Goal: Task Accomplishment & Management: Complete application form

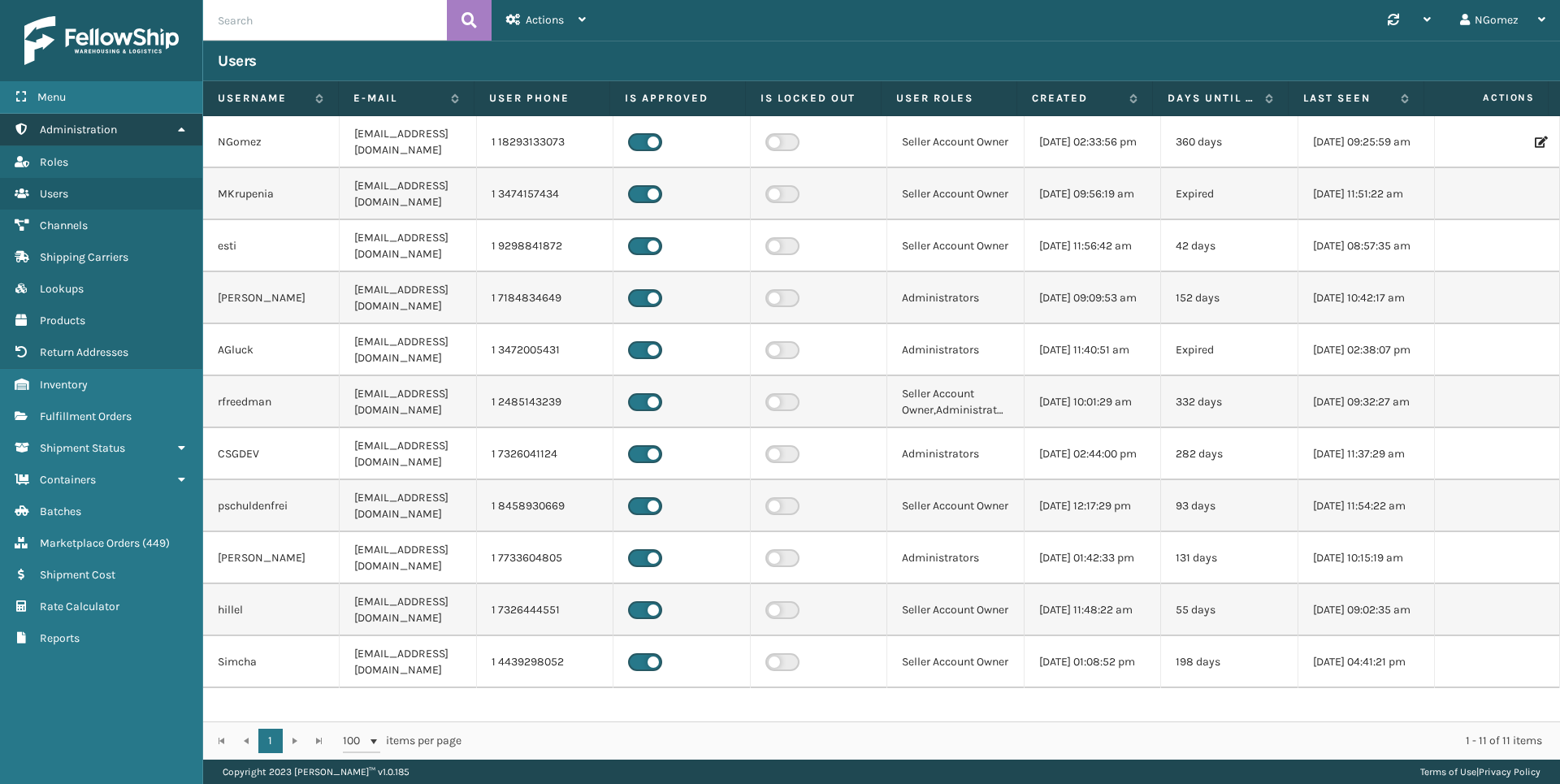
click at [125, 132] on link "Administration" at bounding box center [101, 129] width 202 height 31
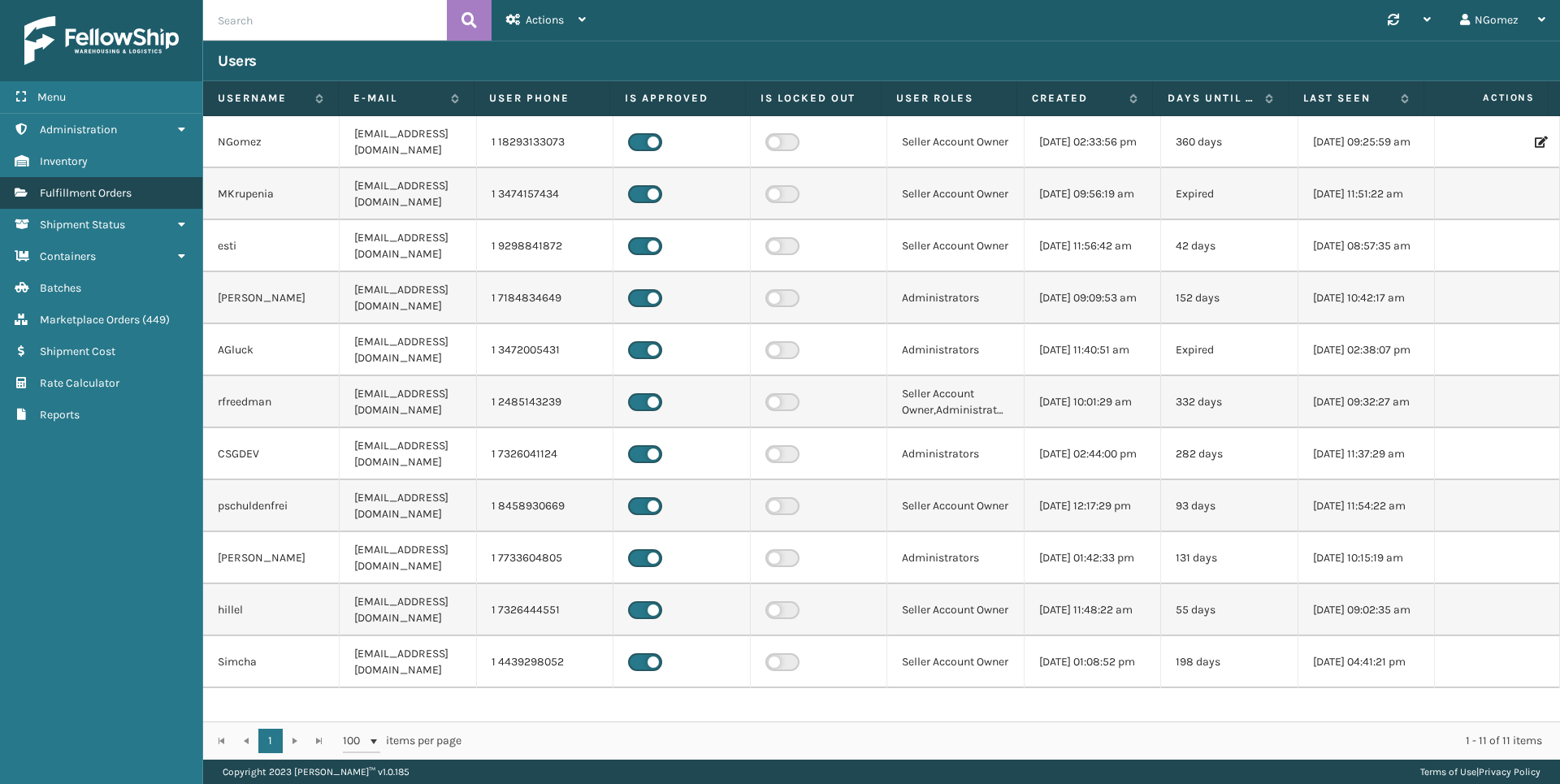
click at [130, 200] on link "Fulfillment Orders" at bounding box center [101, 193] width 202 height 31
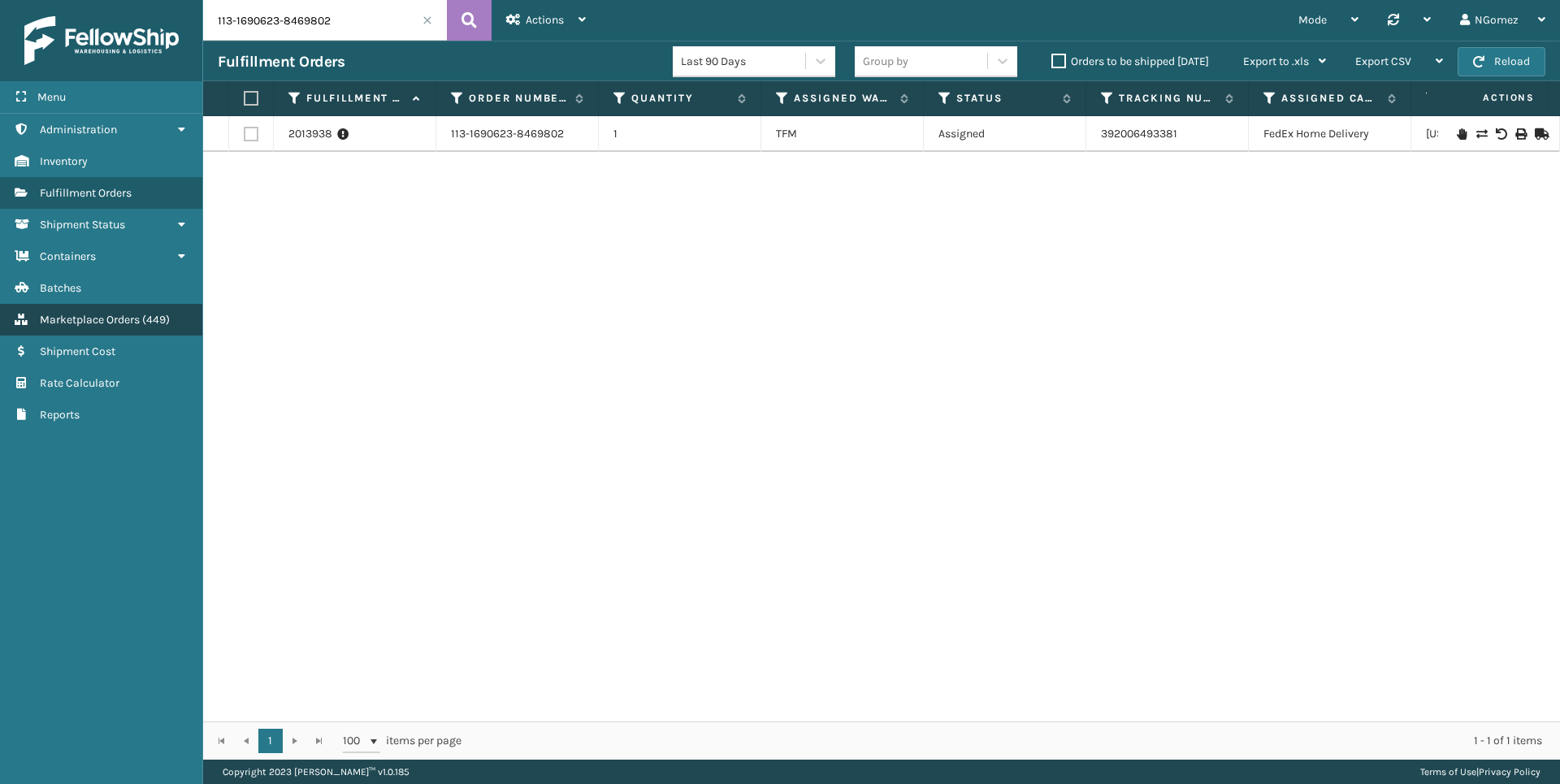
click at [129, 320] on span "Marketplace Orders" at bounding box center [90, 320] width 100 height 14
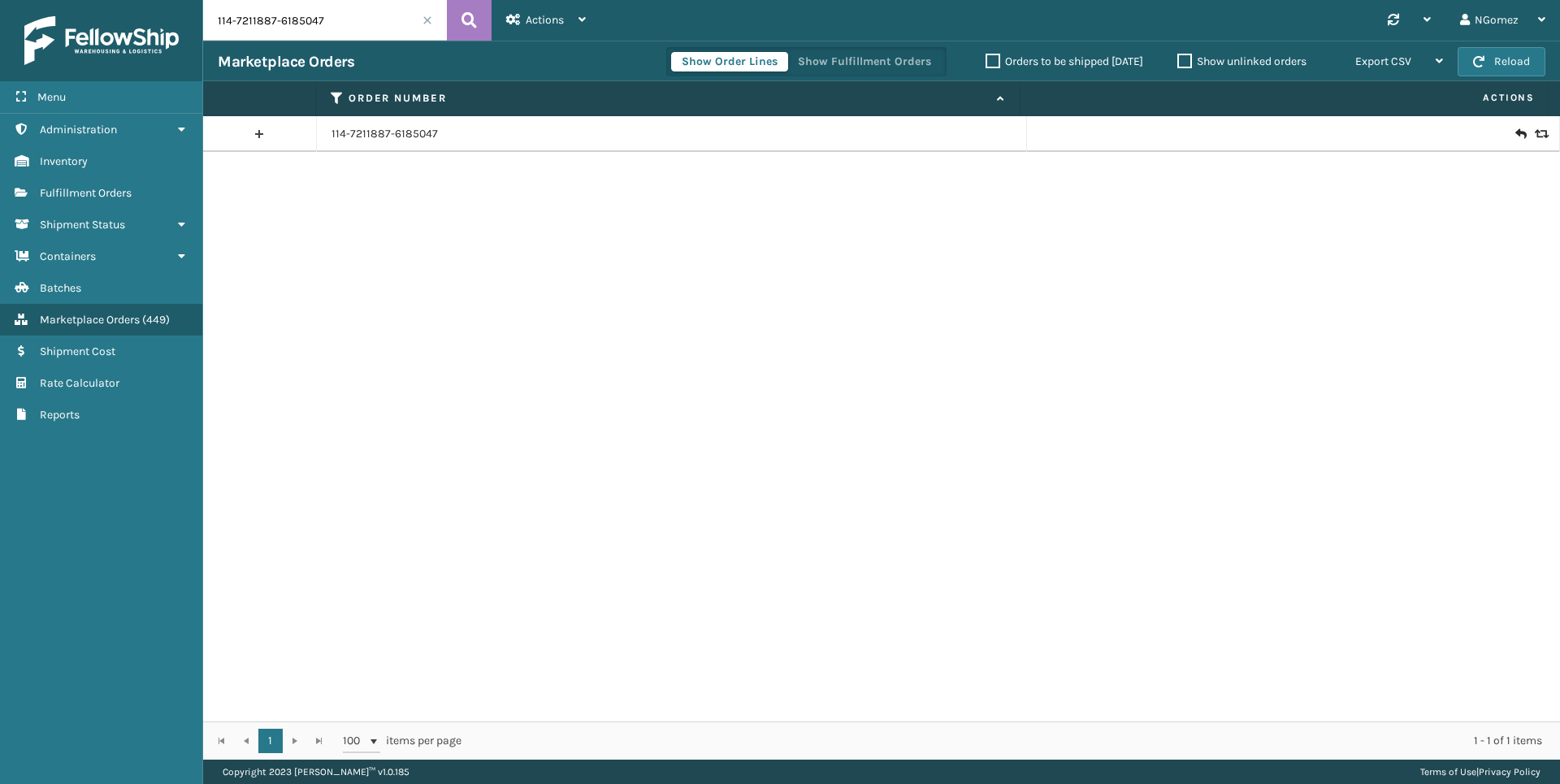
click at [311, 29] on input "114-7211887-6185047" at bounding box center [324, 20] width 244 height 40
paste input "113-0580136-9011409"
type input "113-0580136-9011409"
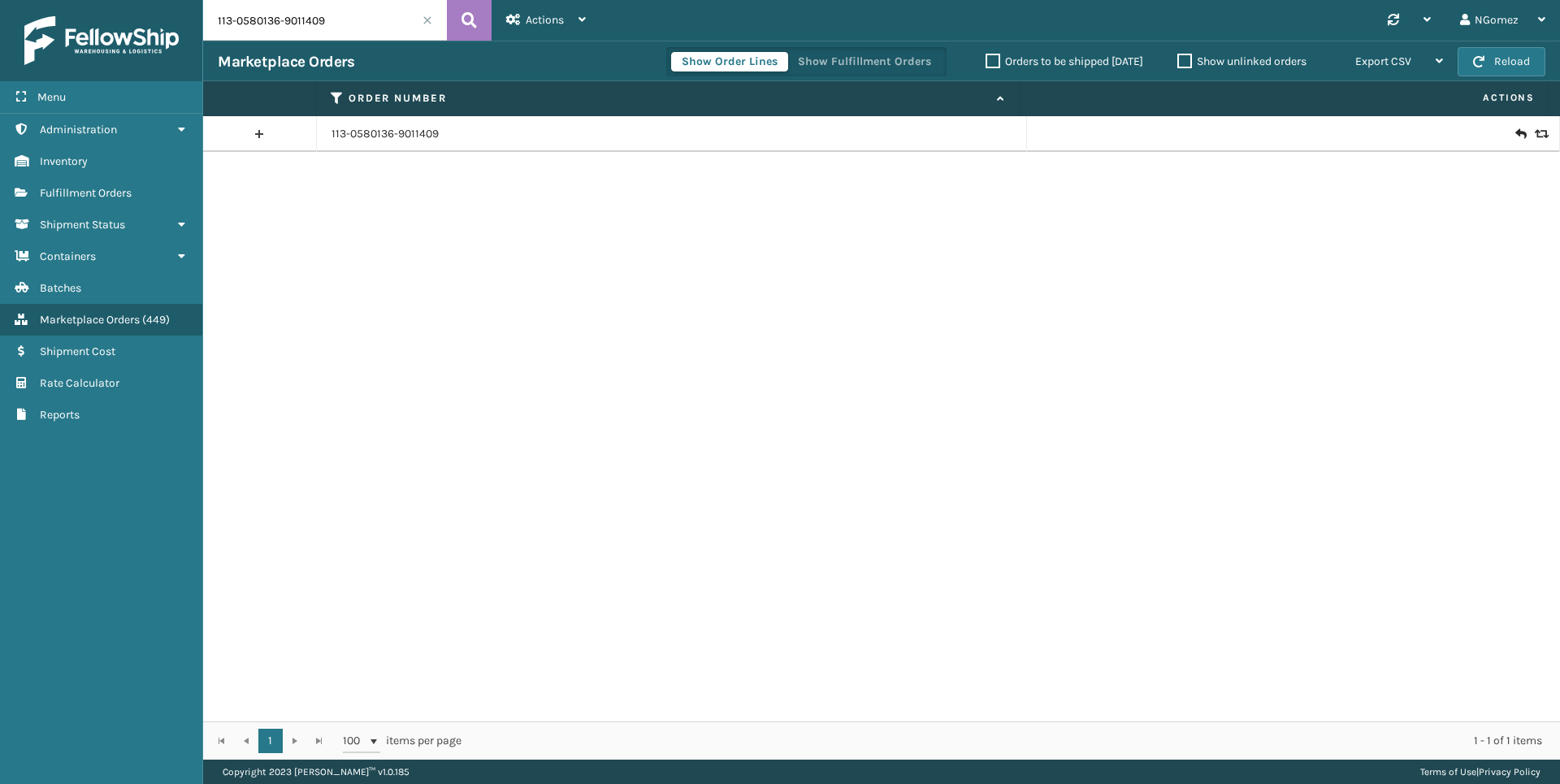
click at [1515, 134] on icon at bounding box center [1520, 134] width 10 height 17
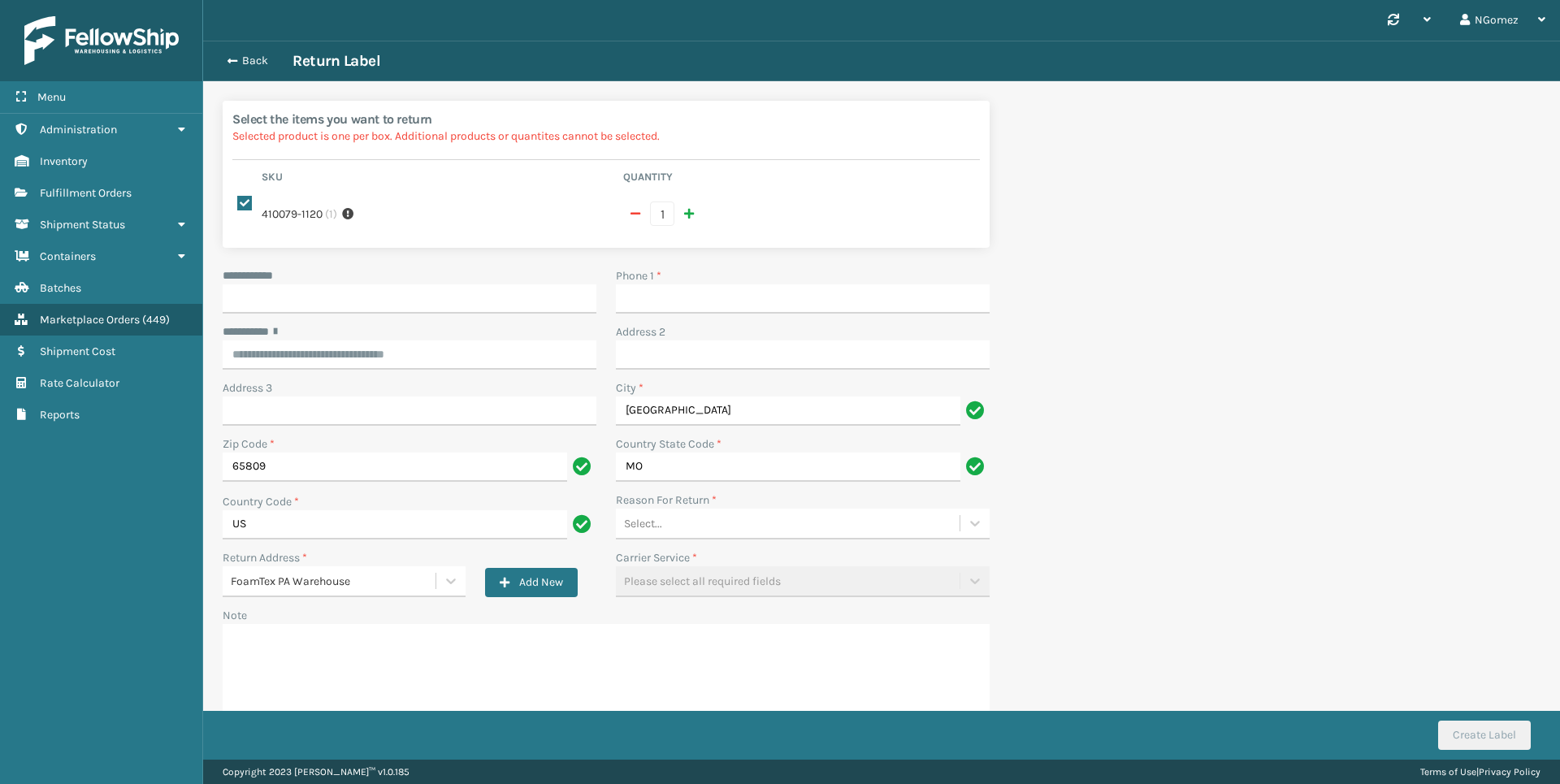
click at [241, 51] on div "Back Return Label" at bounding box center [881, 60] width 1357 height 40
click at [236, 58] on button "Back" at bounding box center [254, 60] width 74 height 15
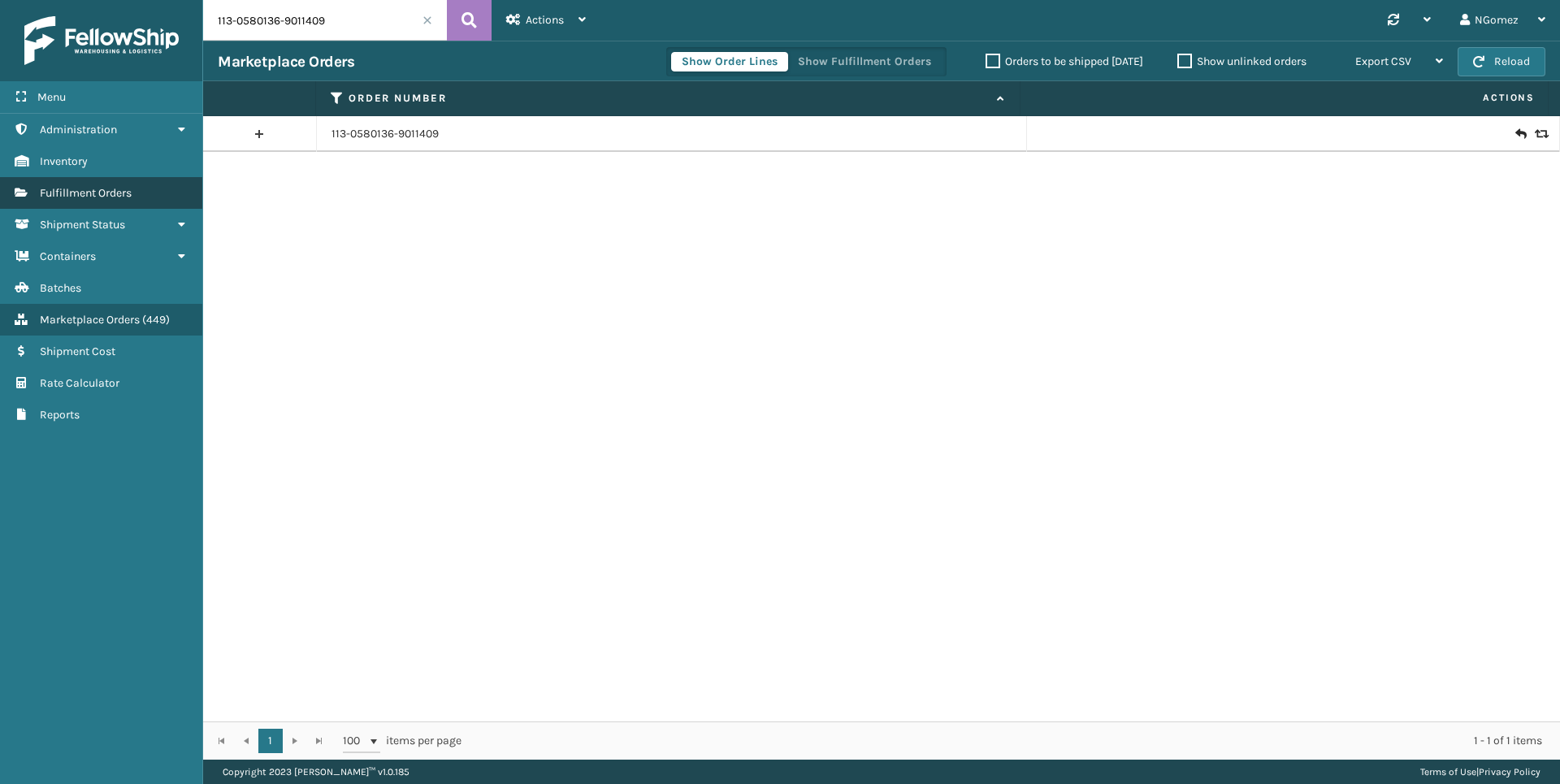
click at [124, 200] on link "Batches Fulfillment Orders" at bounding box center [101, 193] width 202 height 31
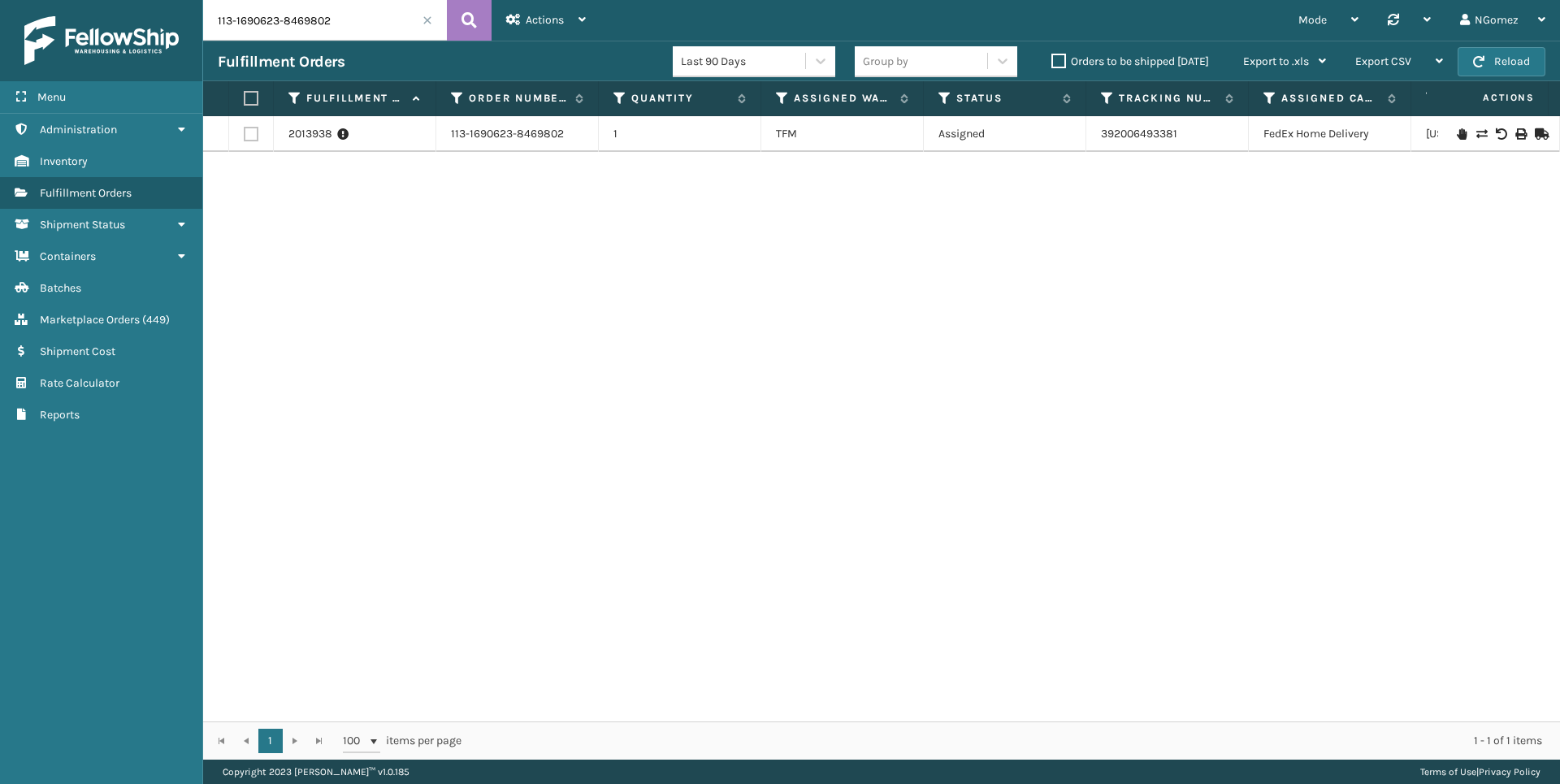
click at [315, 24] on input "113-1690623-8469802" at bounding box center [324, 20] width 244 height 40
paste input "114-6574575-4265854"
type input "114-6574575-4265854"
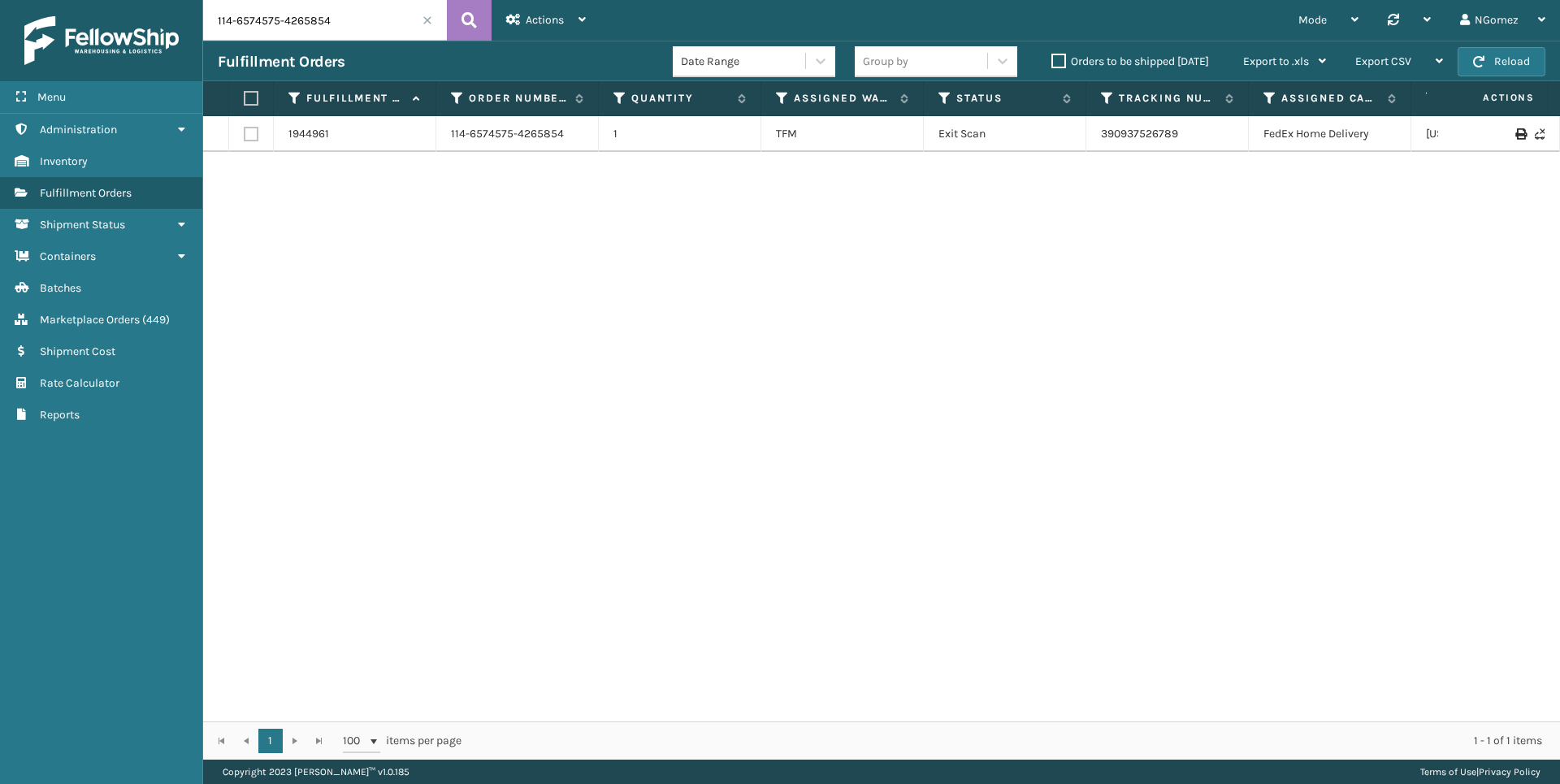
drag, startPoint x: 1101, startPoint y: 706, endPoint x: 1264, endPoint y: 671, distance: 166.7
click at [1264, 671] on div "1944961 114-6574575-4265854 1 TFM Exit Scan 390937526789 FedEx Home Delivery [U…" at bounding box center [881, 419] width 1357 height 605
click at [122, 321] on span "Marketplace Orders" at bounding box center [90, 320] width 100 height 14
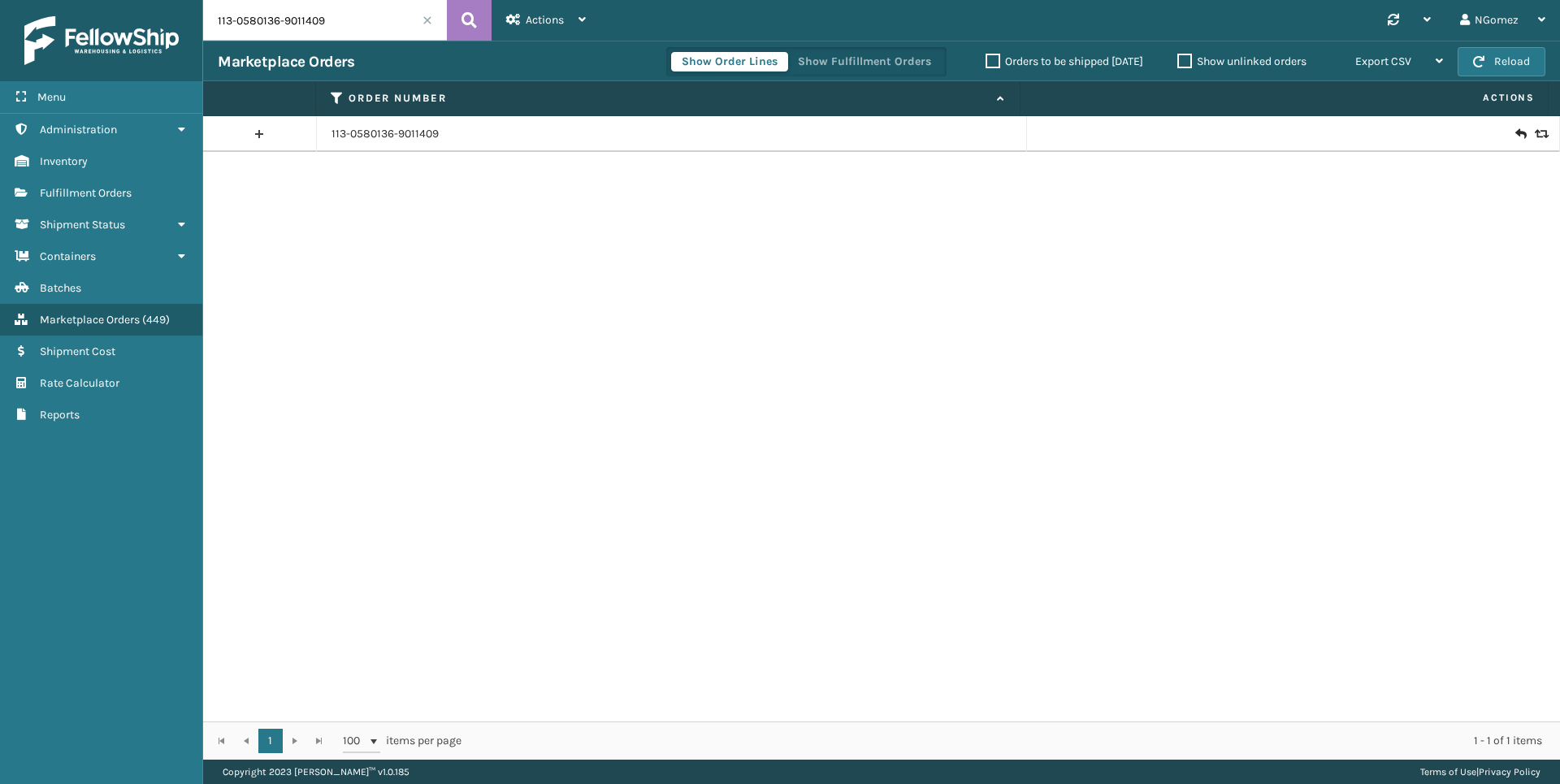
click at [246, 35] on input "113-0580136-9011409" at bounding box center [324, 20] width 244 height 40
paste input "114-6574575-4265854"
type input "114-6574575-4265854"
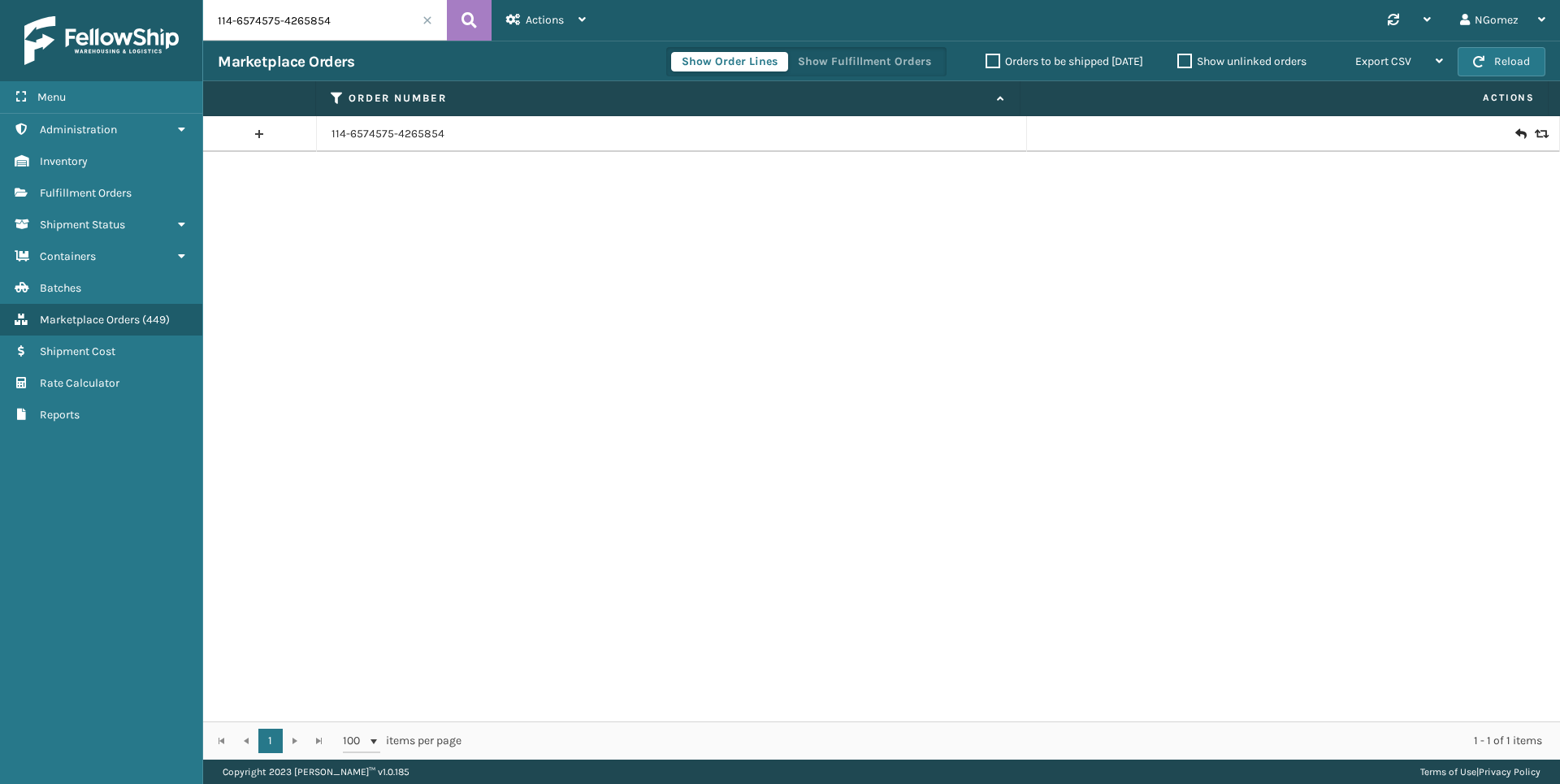
click at [1515, 132] on icon at bounding box center [1520, 134] width 10 height 17
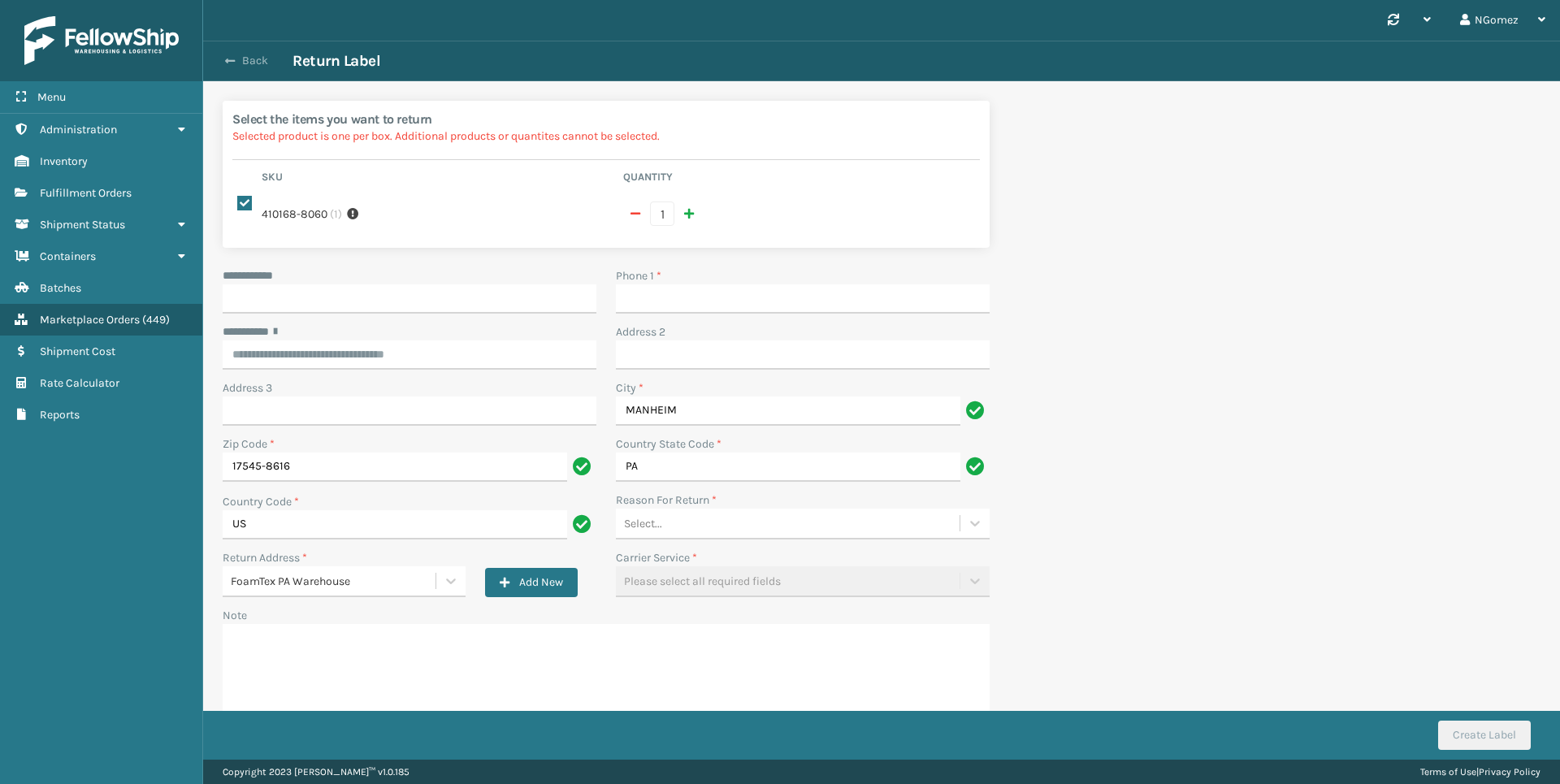
click at [240, 63] on button "Back" at bounding box center [254, 60] width 74 height 15
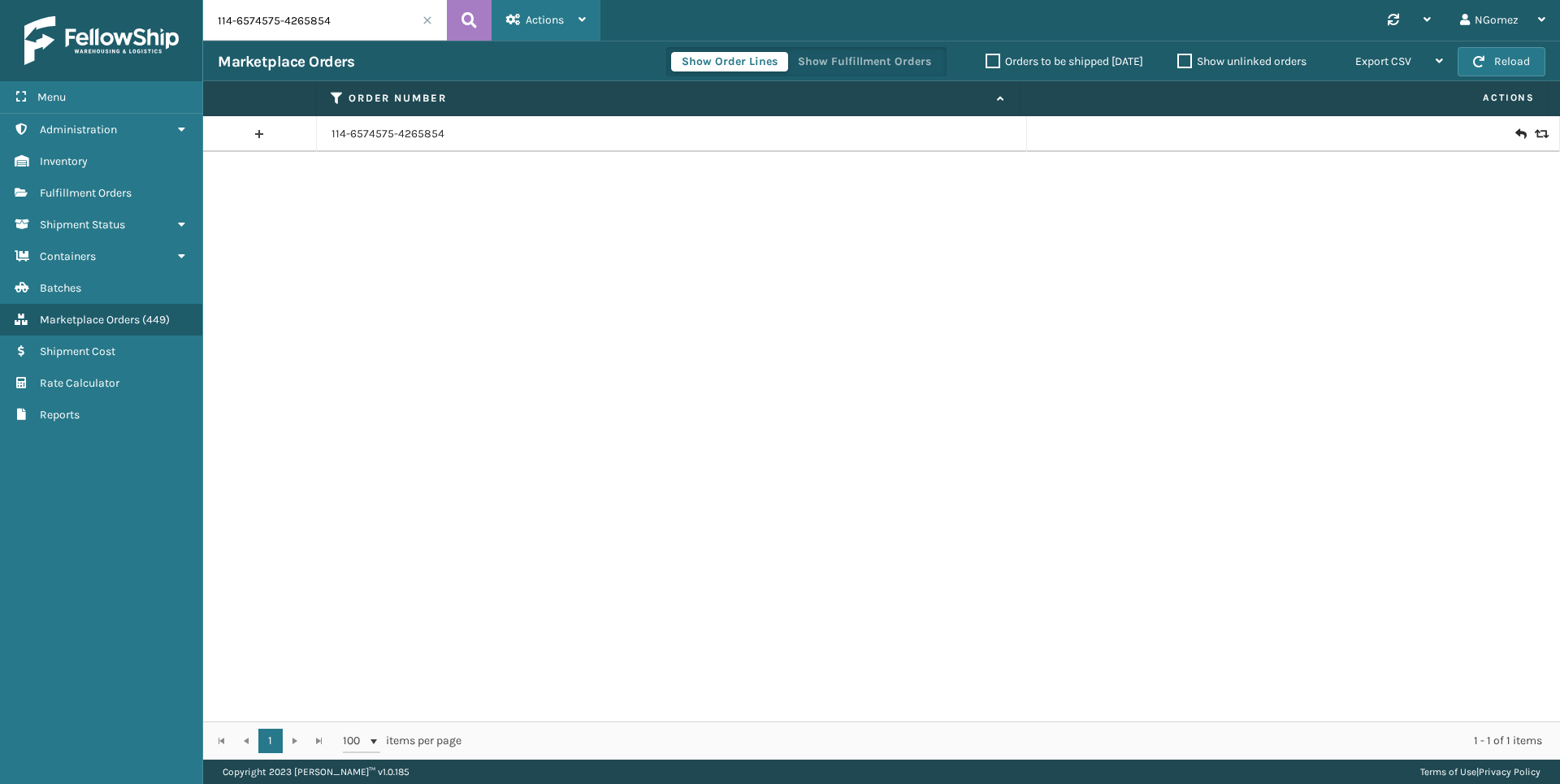
click at [579, 10] on div "Actions" at bounding box center [546, 20] width 80 height 40
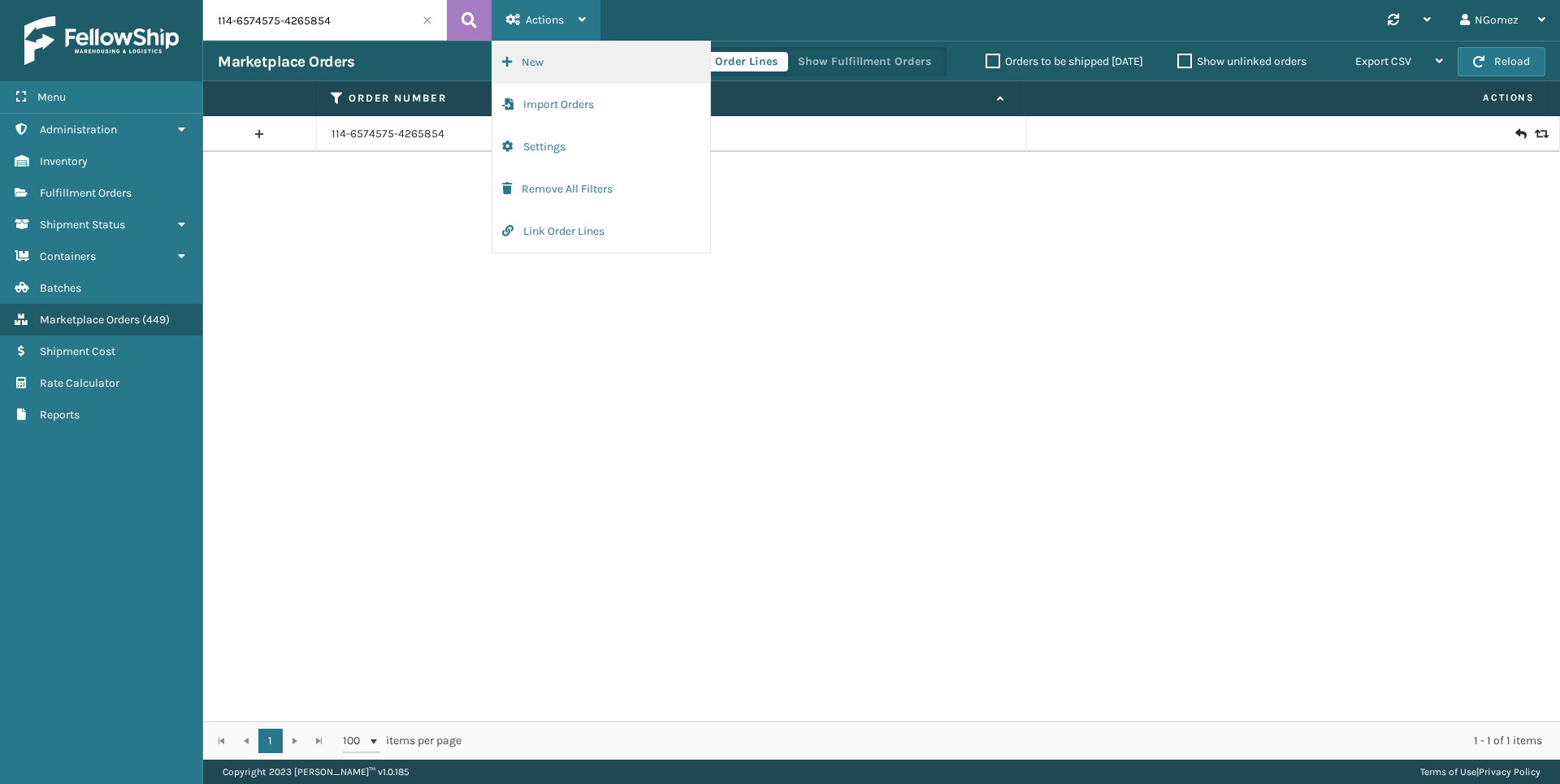
click at [571, 61] on button "New" at bounding box center [601, 62] width 218 height 42
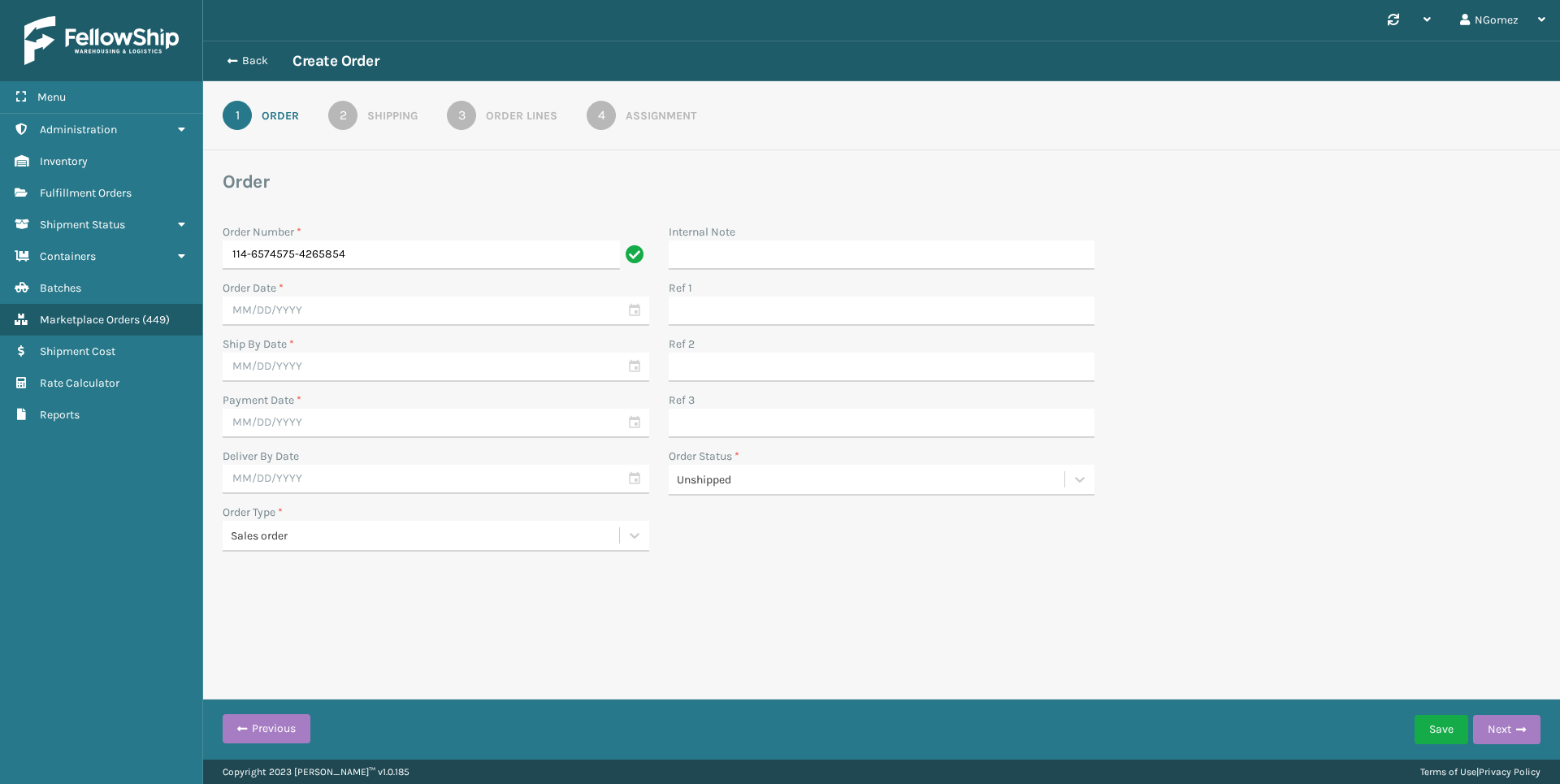
type input "114-6574575-4265854"
click at [630, 309] on input "text" at bounding box center [436, 310] width 427 height 29
click at [289, 457] on div "12" at bounding box center [299, 458] width 24 height 24
type input "[DATE]"
click at [338, 379] on input "text" at bounding box center [436, 366] width 427 height 29
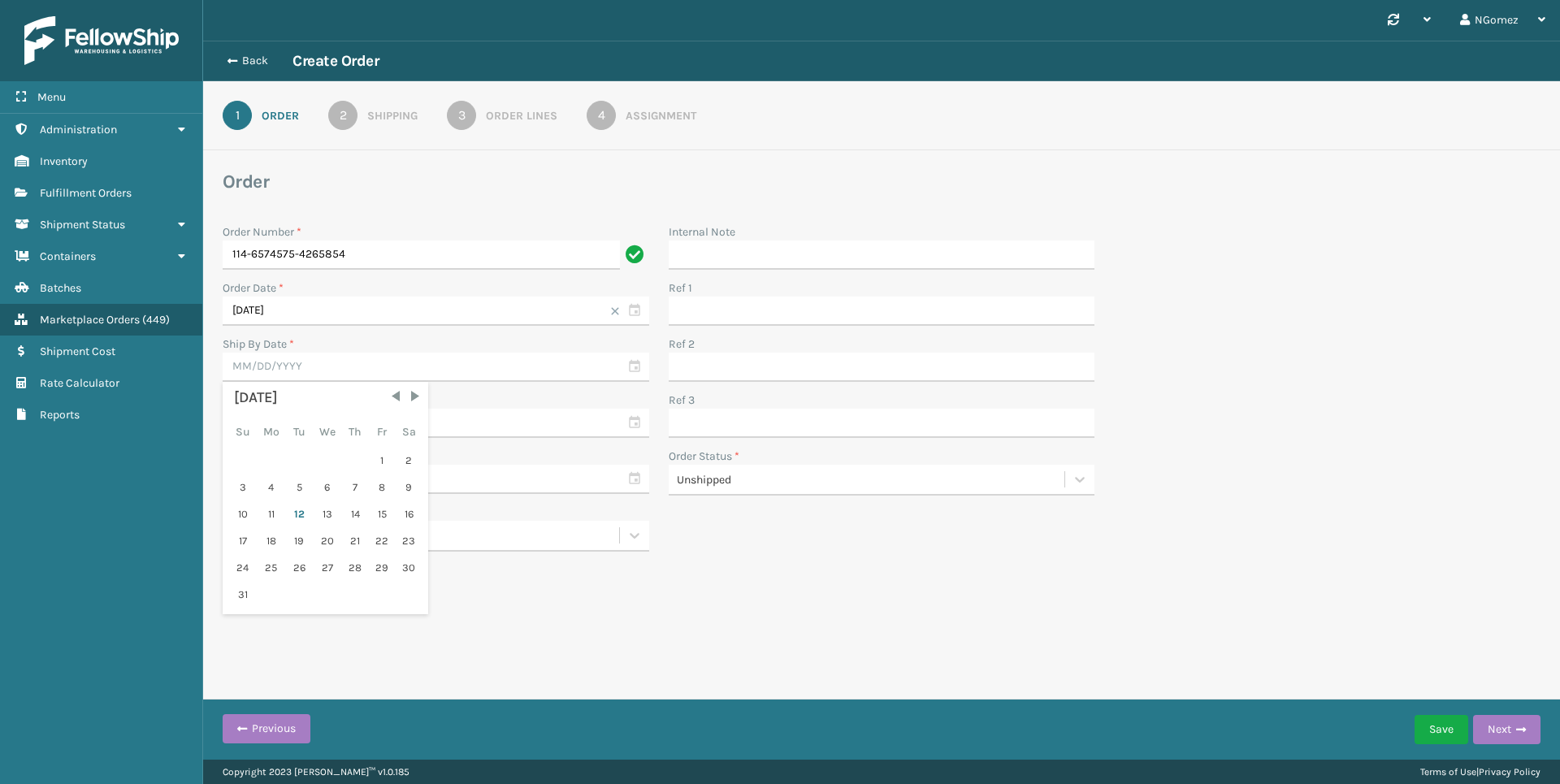
drag, startPoint x: 326, startPoint y: 517, endPoint x: 321, endPoint y: 509, distance: 9.4
click at [324, 515] on div "13" at bounding box center [327, 514] width 27 height 24
type input "[DATE]"
click at [307, 419] on input "text" at bounding box center [436, 422] width 427 height 29
drag, startPoint x: 293, startPoint y: 565, endPoint x: 294, endPoint y: 555, distance: 10.0
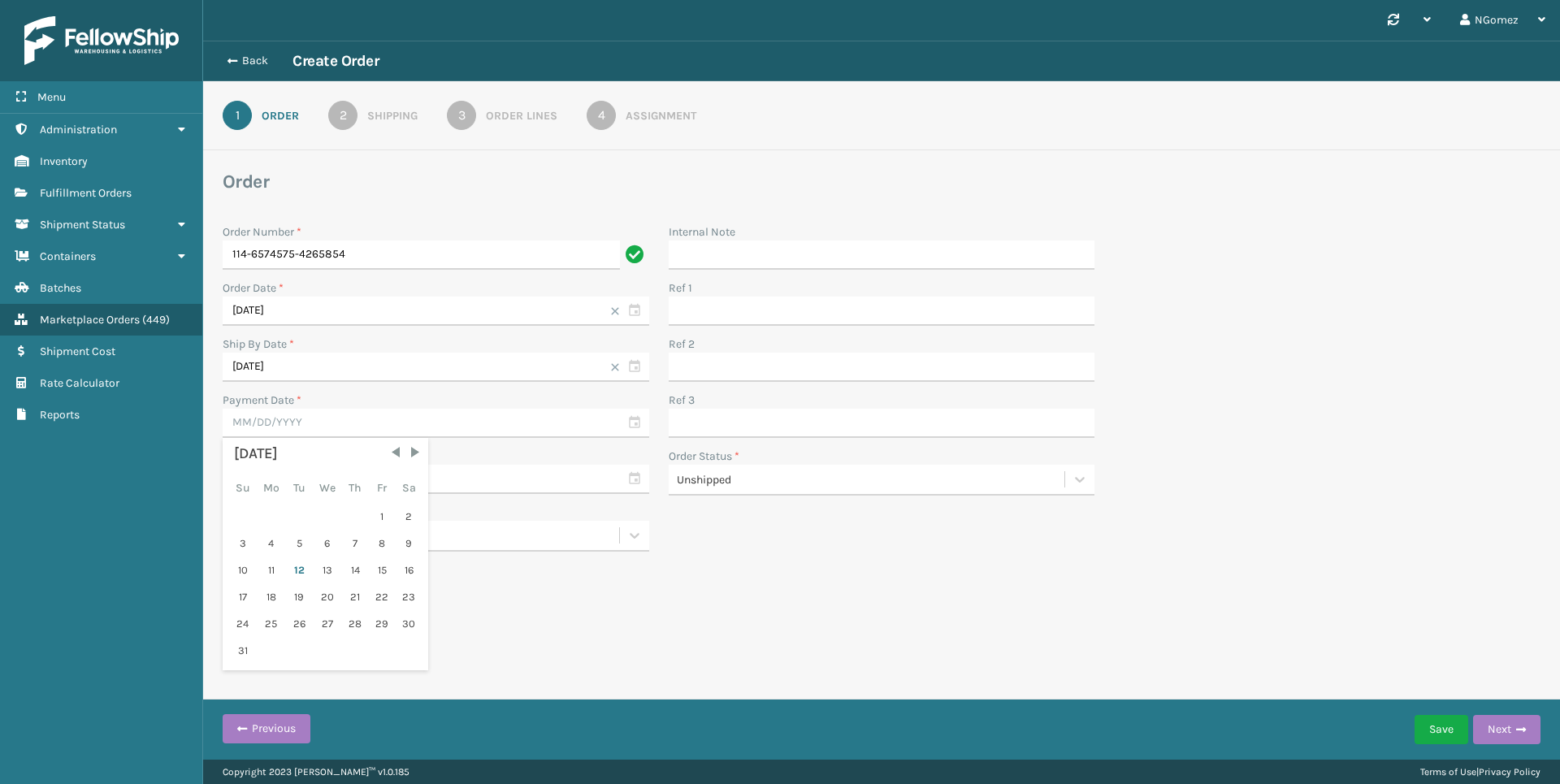
click at [293, 561] on div "12" at bounding box center [299, 570] width 24 height 24
type input "[DATE]"
click at [329, 472] on input "text" at bounding box center [436, 478] width 427 height 29
click at [360, 621] on div "14" at bounding box center [355, 626] width 24 height 24
type input "[DATE]"
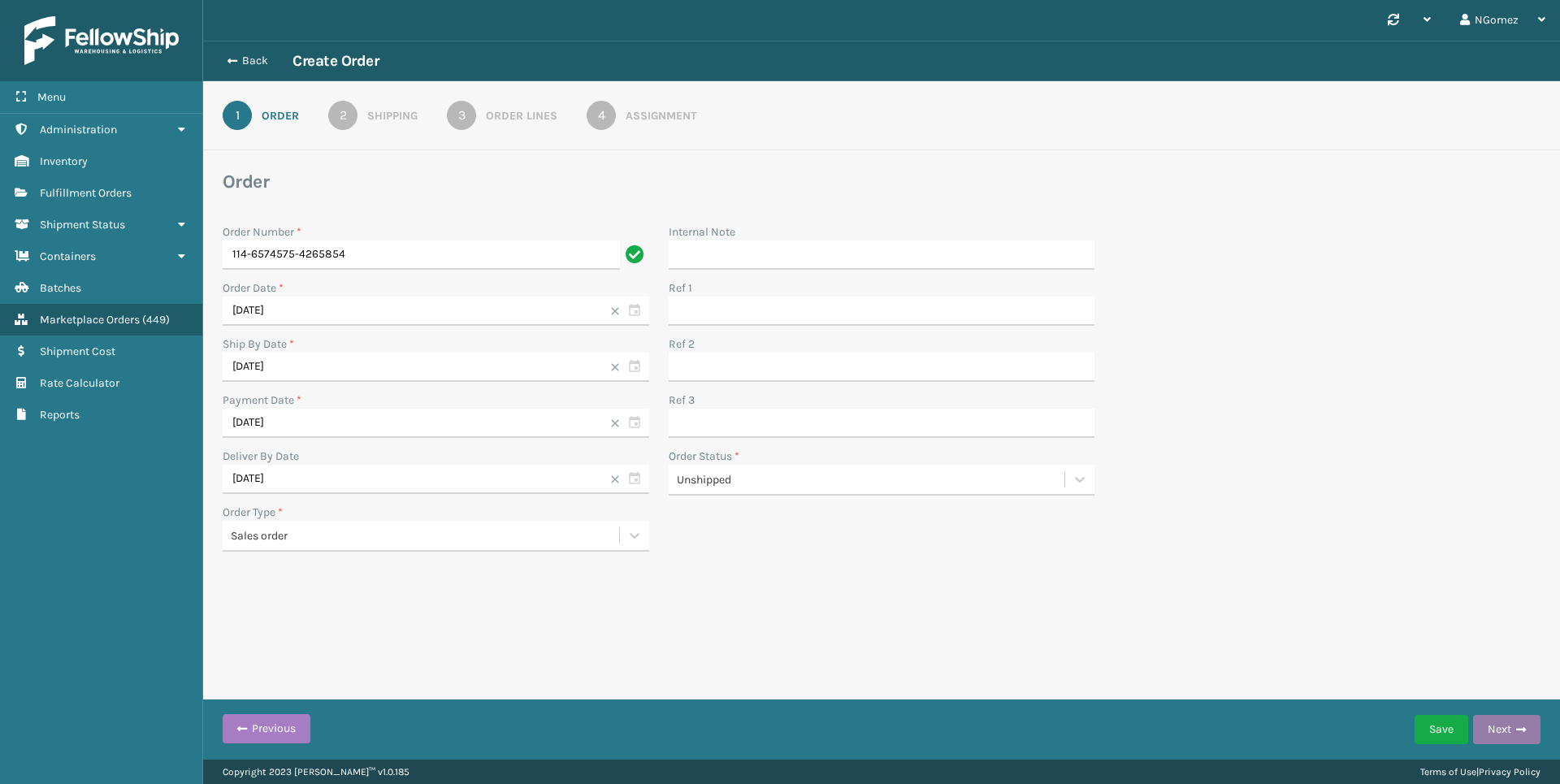
click at [1510, 728] on button "Next" at bounding box center [1507, 729] width 67 height 29
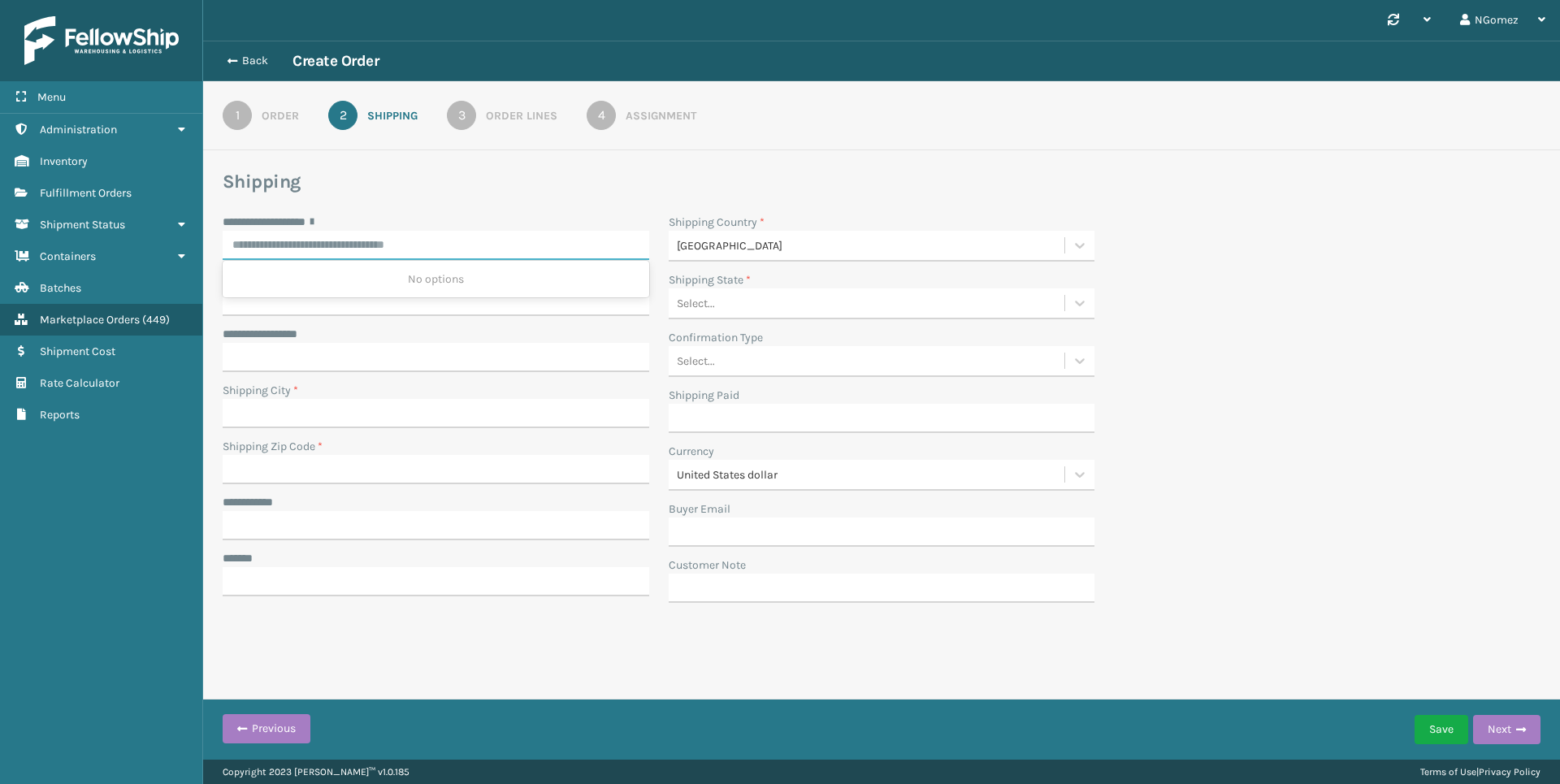
click at [414, 239] on input "**********" at bounding box center [436, 245] width 427 height 29
paste input "**********"
click at [400, 287] on div "[STREET_ADDRESS]" at bounding box center [436, 279] width 427 height 30
type input "**********"
type input "MANHEIM"
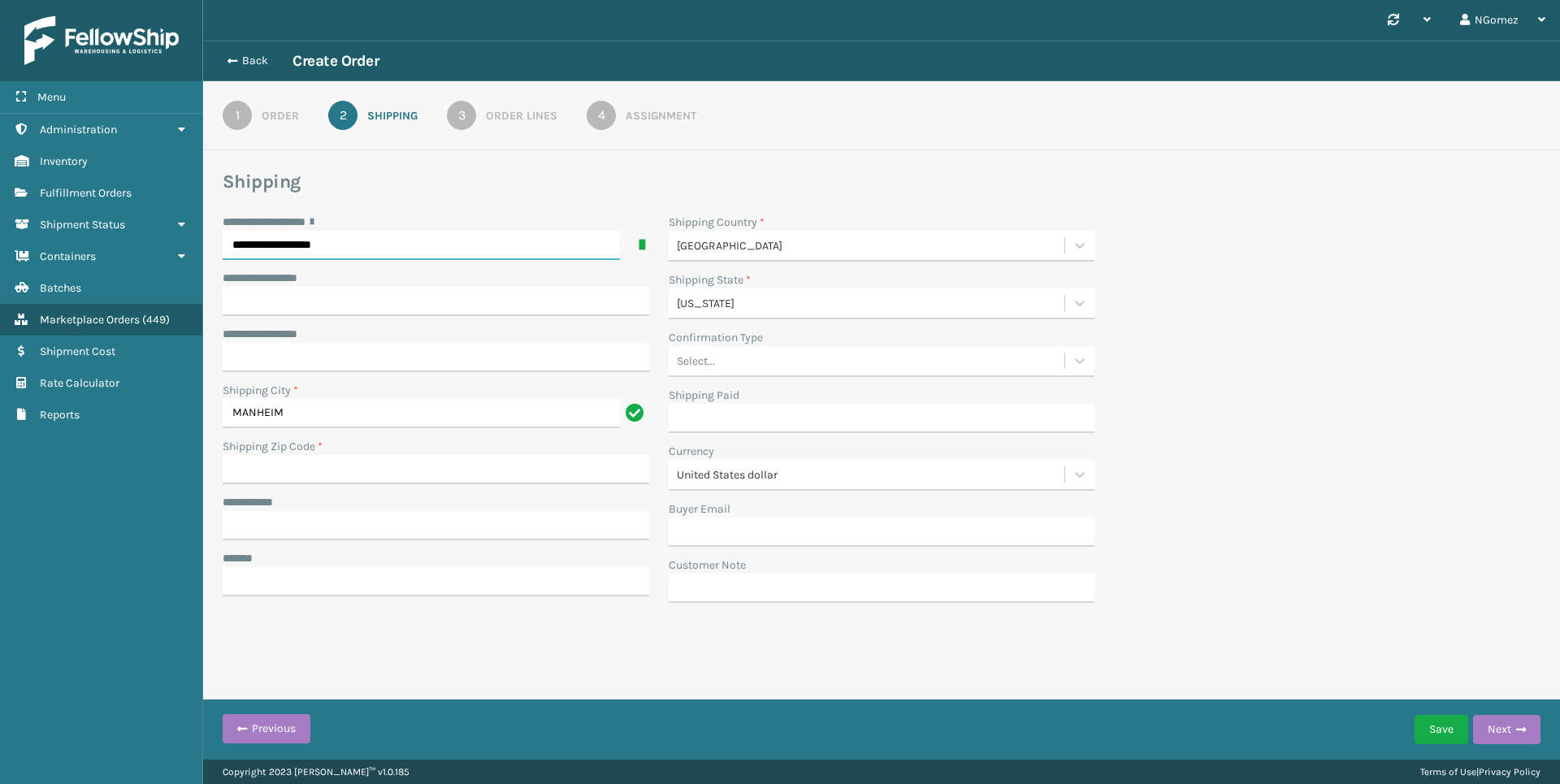
type input "17545-8616"
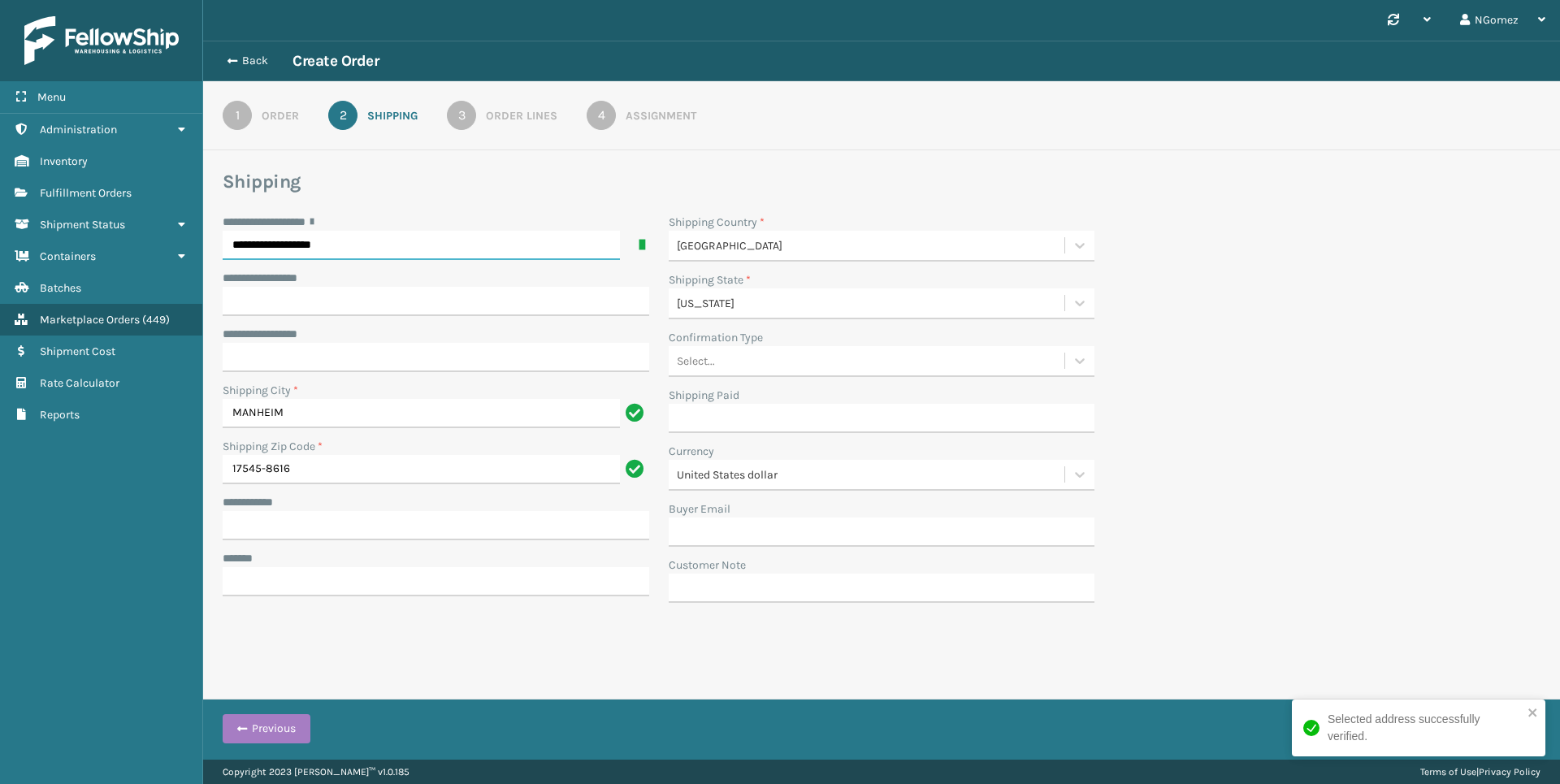
type input "**********"
click at [398, 535] on input "**********" at bounding box center [436, 524] width 427 height 29
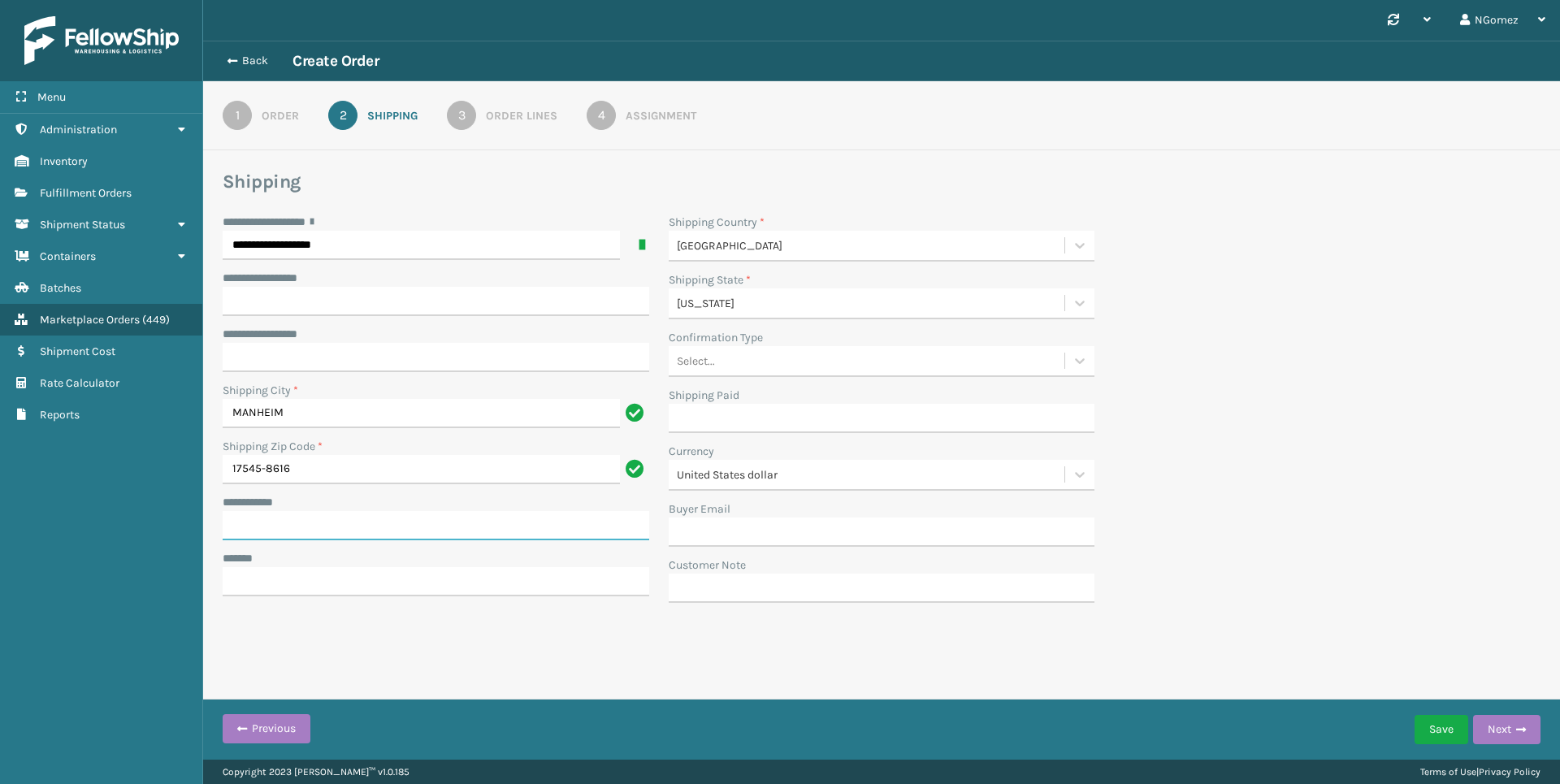
click at [362, 528] on input "**********" at bounding box center [436, 524] width 427 height 29
paste input "**********"
type input "**********"
click at [429, 573] on input "***** *" at bounding box center [436, 581] width 427 height 29
type input "**********"
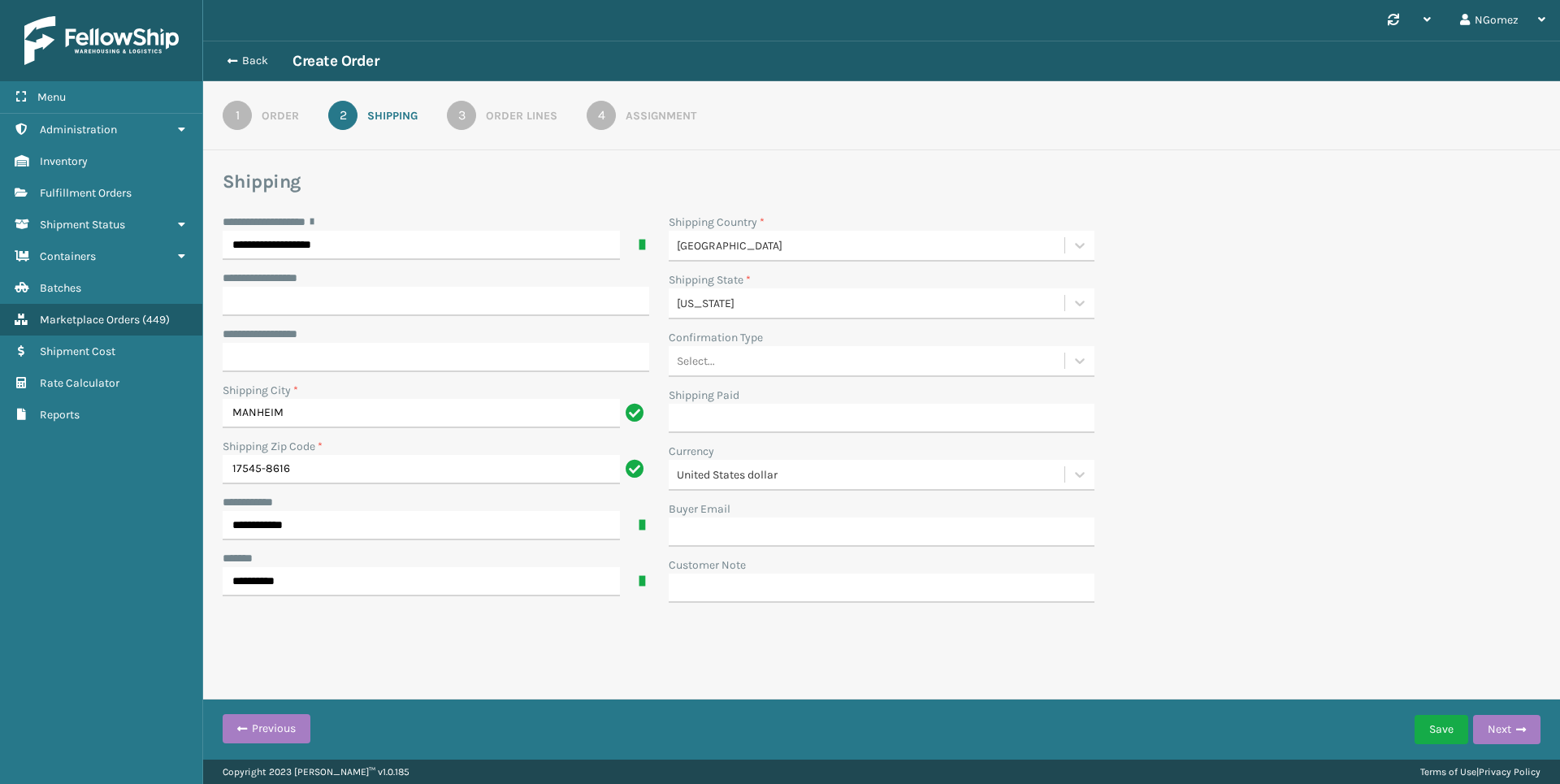
click at [860, 312] on div "[US_STATE]" at bounding box center [867, 303] width 396 height 27
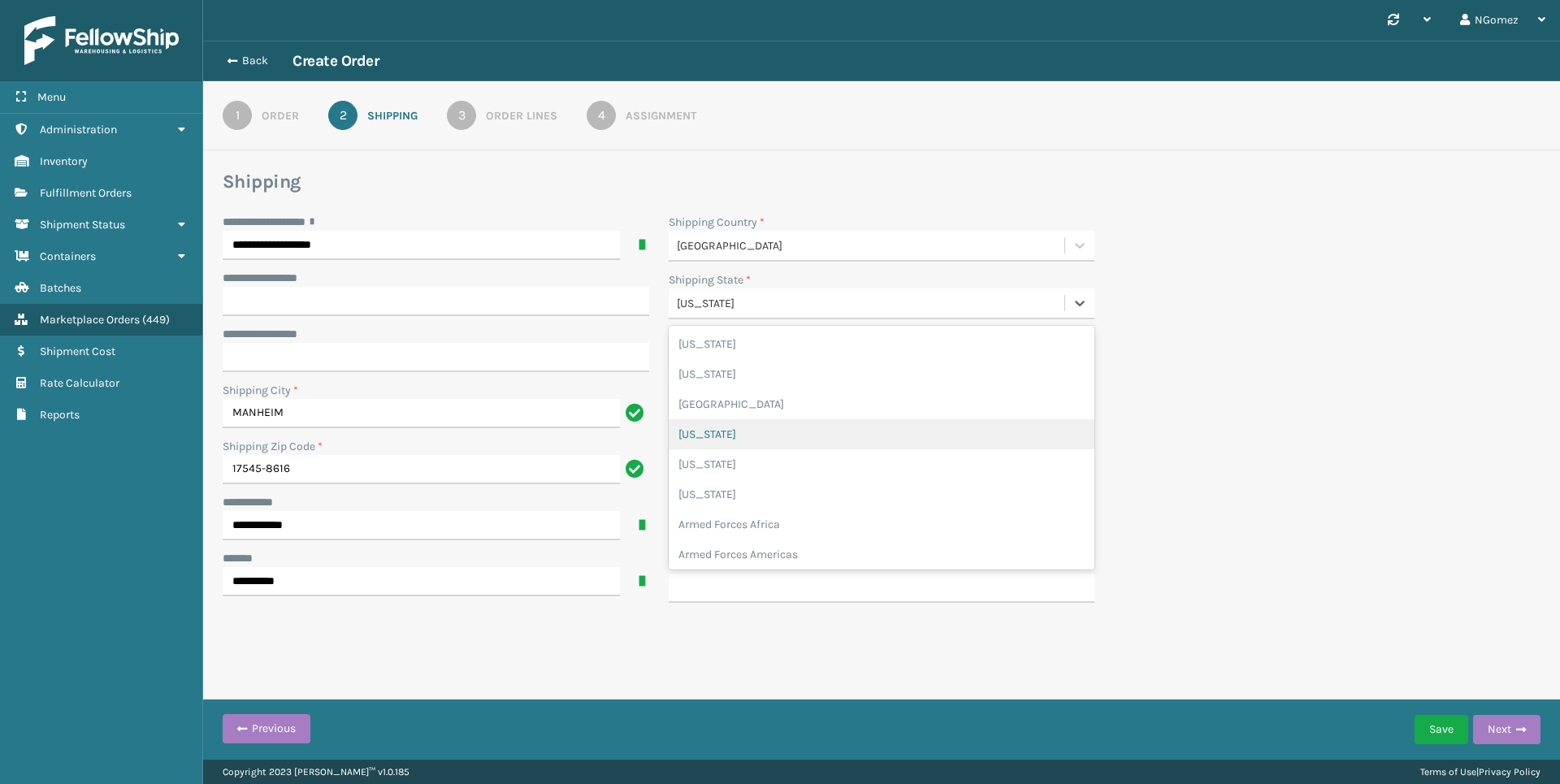
click at [1428, 323] on div "**********" at bounding box center [881, 413] width 1337 height 399
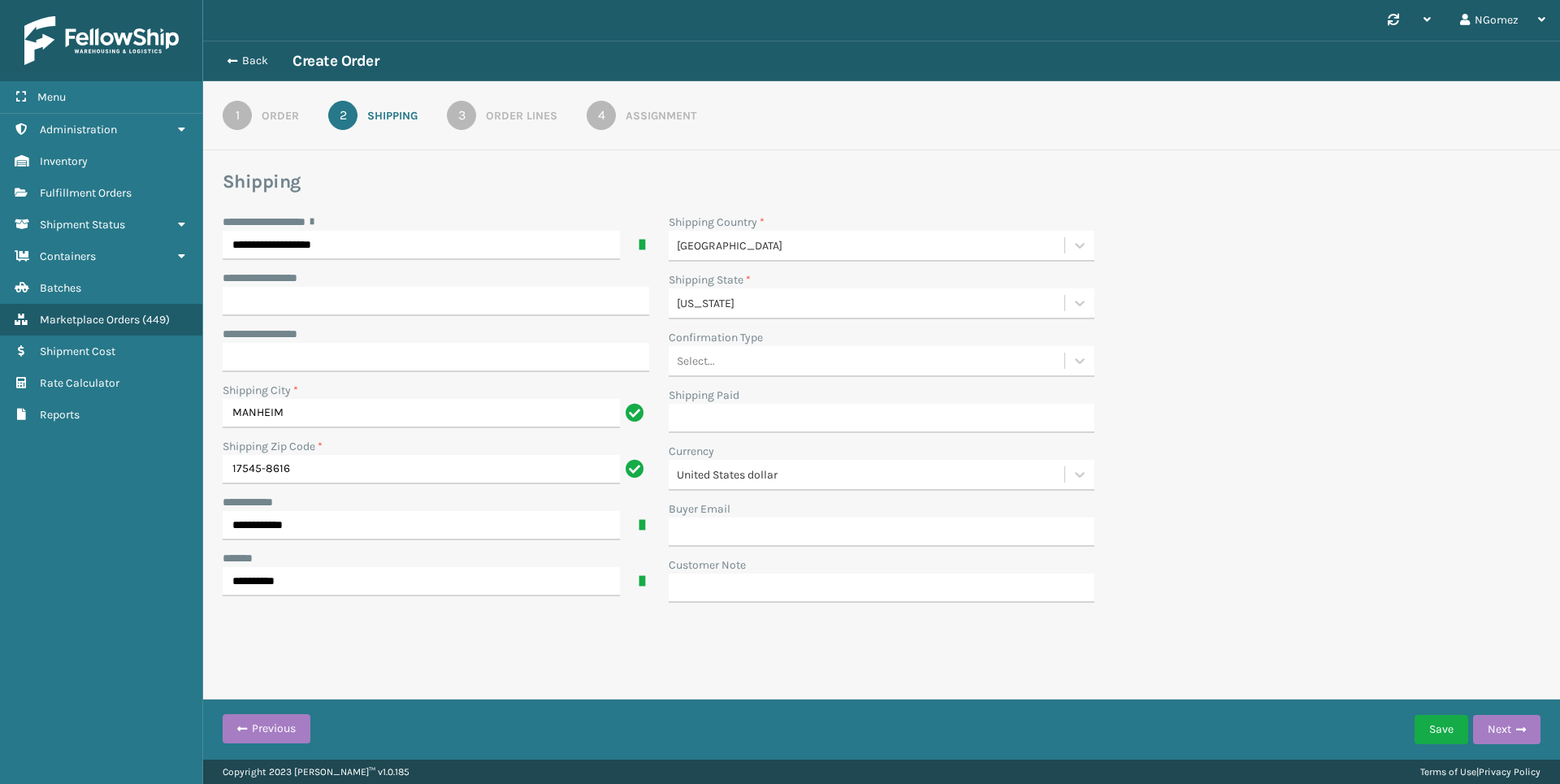
click at [807, 372] on div "Select..." at bounding box center [867, 361] width 396 height 27
drag, startPoint x: 783, startPoint y: 496, endPoint x: 749, endPoint y: 461, distance: 48.8
click at [781, 492] on div "No Signature Required" at bounding box center [882, 491] width 427 height 30
click at [789, 523] on input "Buyer Email" at bounding box center [882, 531] width 427 height 29
click at [692, 586] on input "Customer Note" at bounding box center [882, 587] width 427 height 29
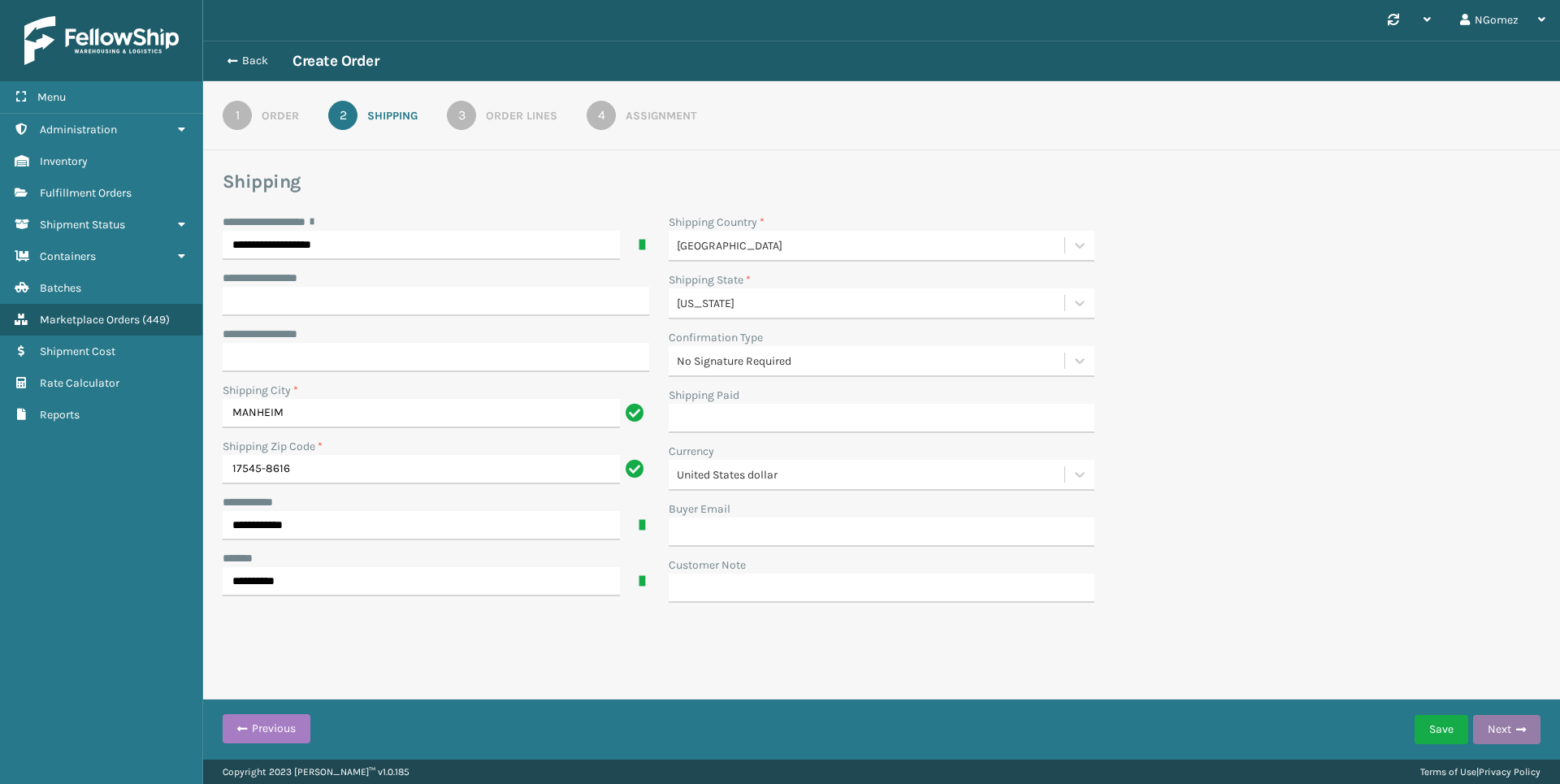
click at [1527, 736] on button "Next" at bounding box center [1507, 729] width 67 height 29
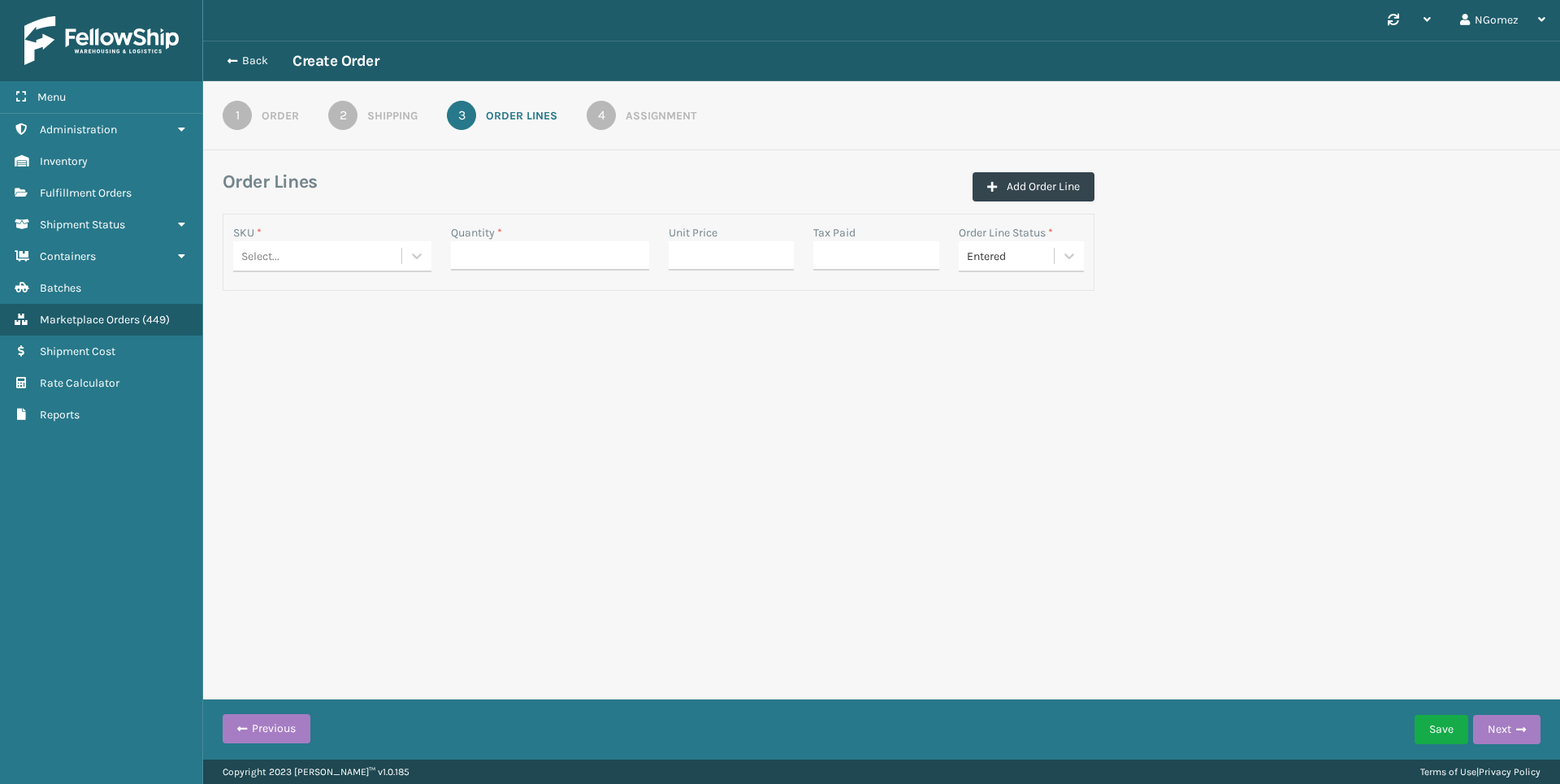
click at [307, 244] on div "Select..." at bounding box center [317, 256] width 168 height 27
type input "410168-8060"
click at [360, 289] on div "410168-8060" at bounding box center [332, 296] width 198 height 30
click at [516, 255] on input "Quantity *" at bounding box center [550, 255] width 198 height 29
type input "1"
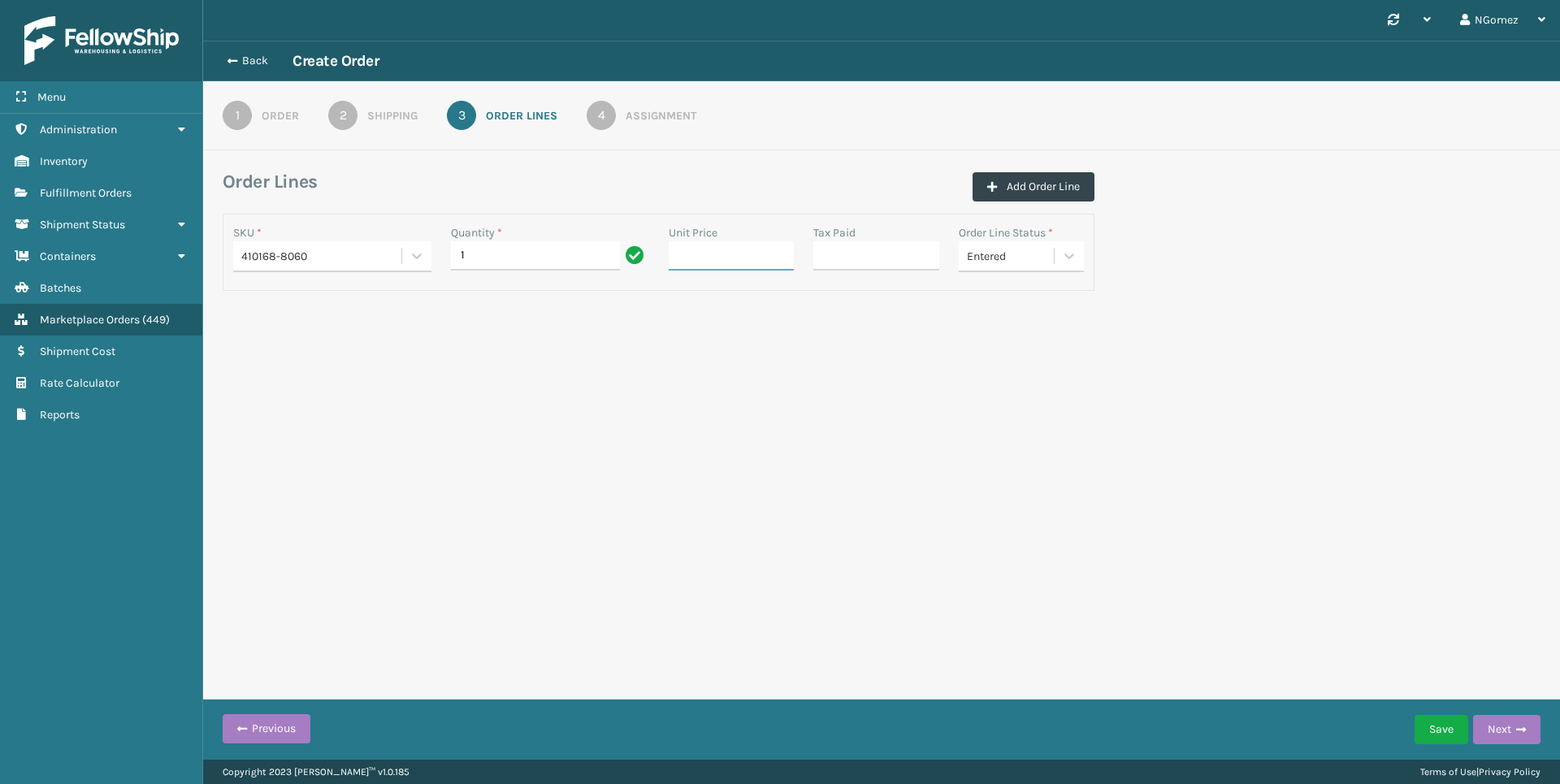
click at [680, 264] on input "Unit Price" at bounding box center [732, 255] width 126 height 29
type input "0.00"
click at [837, 265] on input "Tax Paid" at bounding box center [876, 255] width 126 height 29
type input "0.00"
drag, startPoint x: 1527, startPoint y: 723, endPoint x: 1513, endPoint y: 704, distance: 23.6
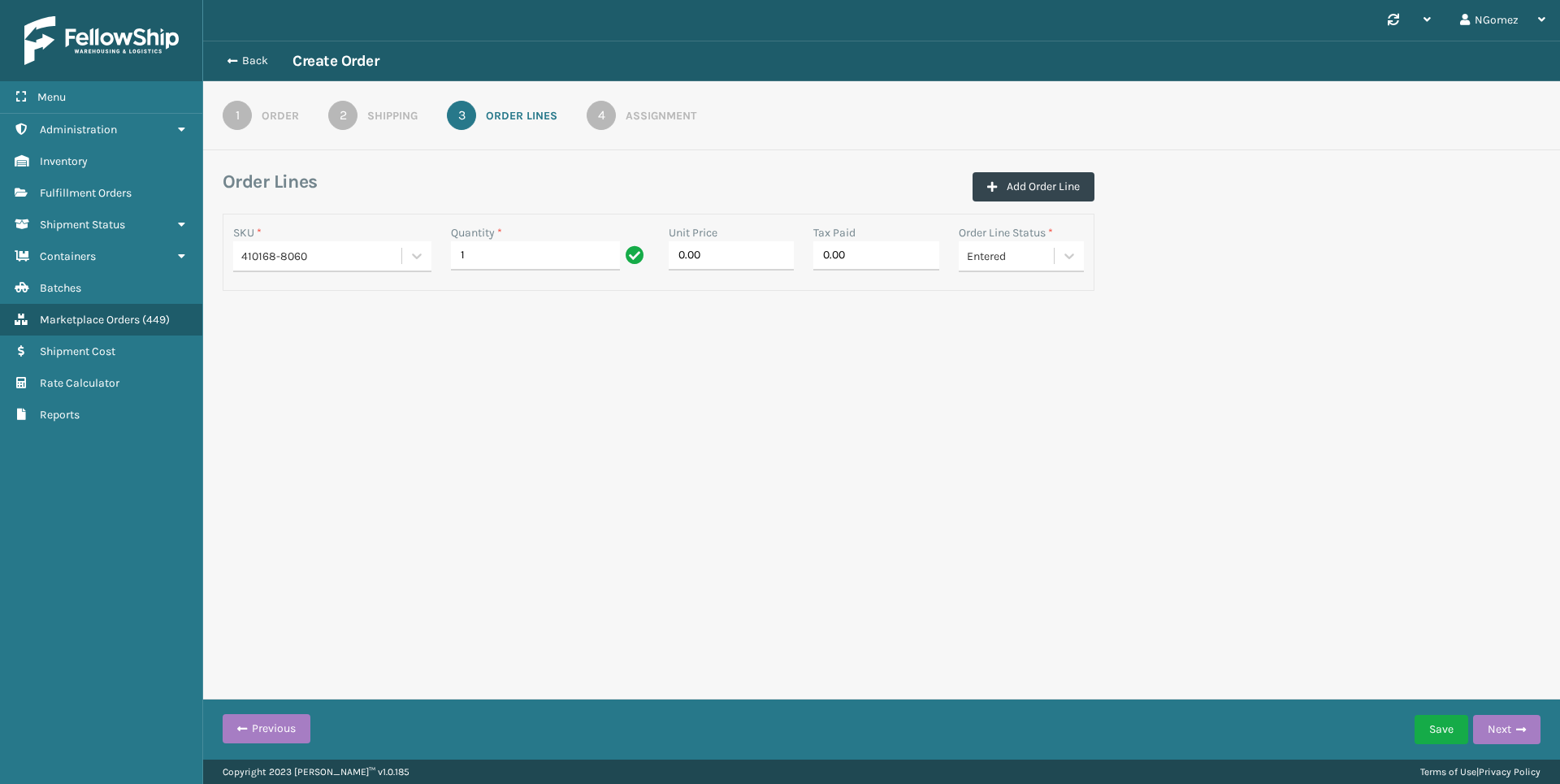
click at [1522, 719] on button "Next" at bounding box center [1507, 729] width 67 height 29
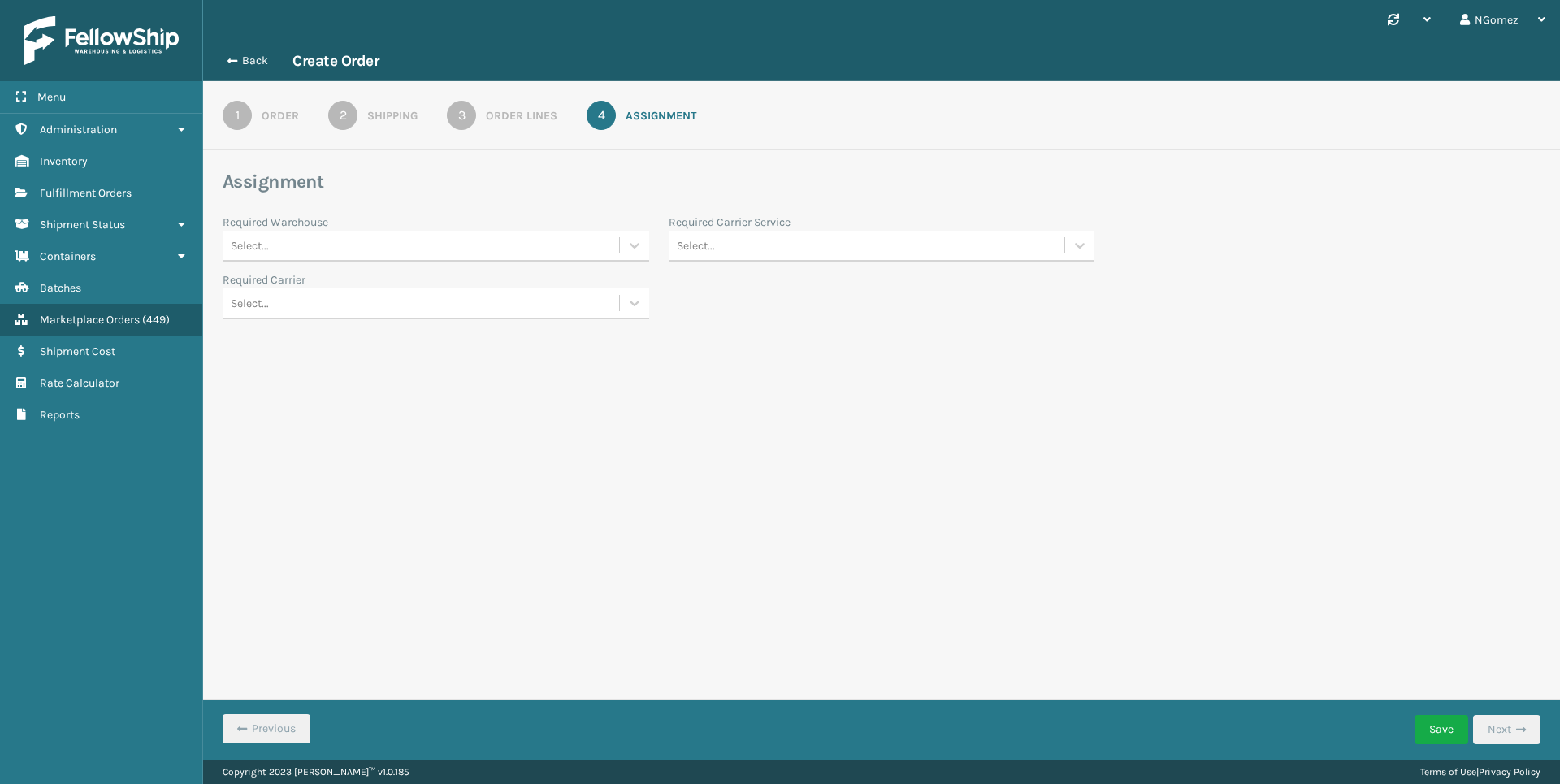
click at [352, 251] on div "Select..." at bounding box center [421, 246] width 396 height 27
click at [366, 426] on div "[US_STATE] (TF Fulfillment)" at bounding box center [436, 436] width 427 height 30
click at [774, 254] on div "Select..." at bounding box center [867, 246] width 396 height 27
click at [753, 405] on div "UPS Ground" at bounding box center [882, 399] width 427 height 30
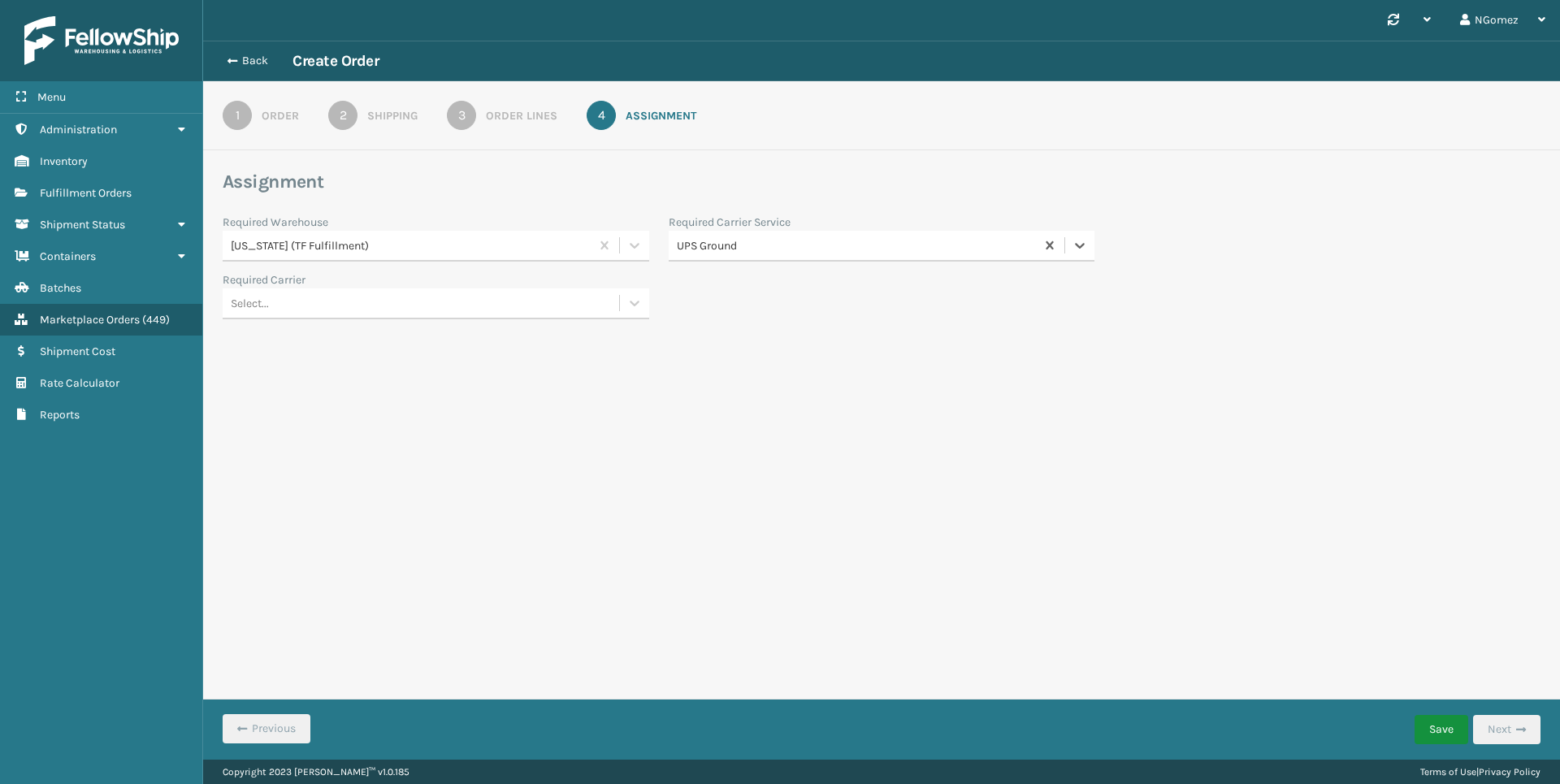
click at [1436, 723] on button "Save" at bounding box center [1441, 729] width 53 height 29
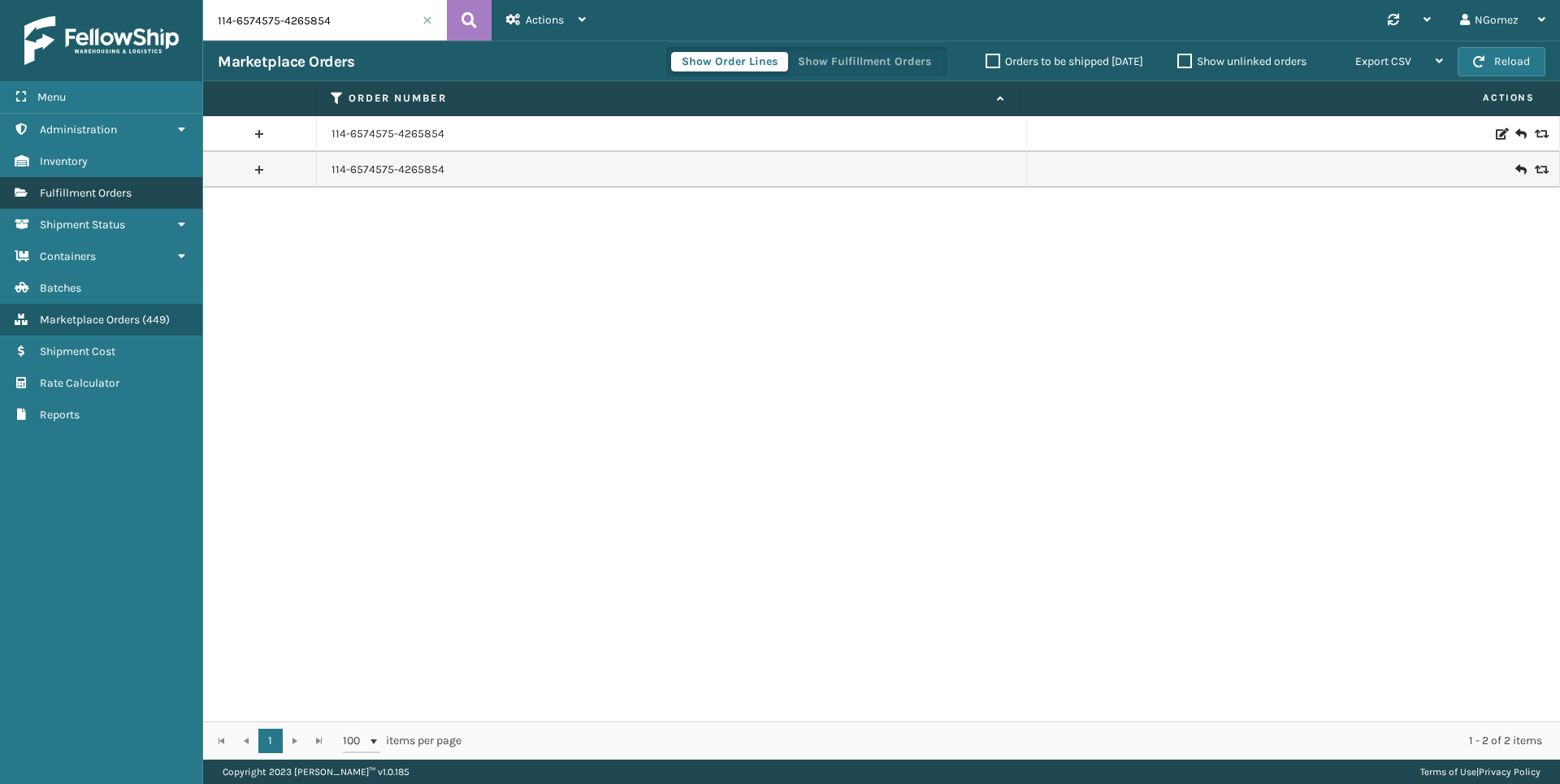
click at [94, 191] on span "Fulfillment Orders" at bounding box center [86, 193] width 92 height 14
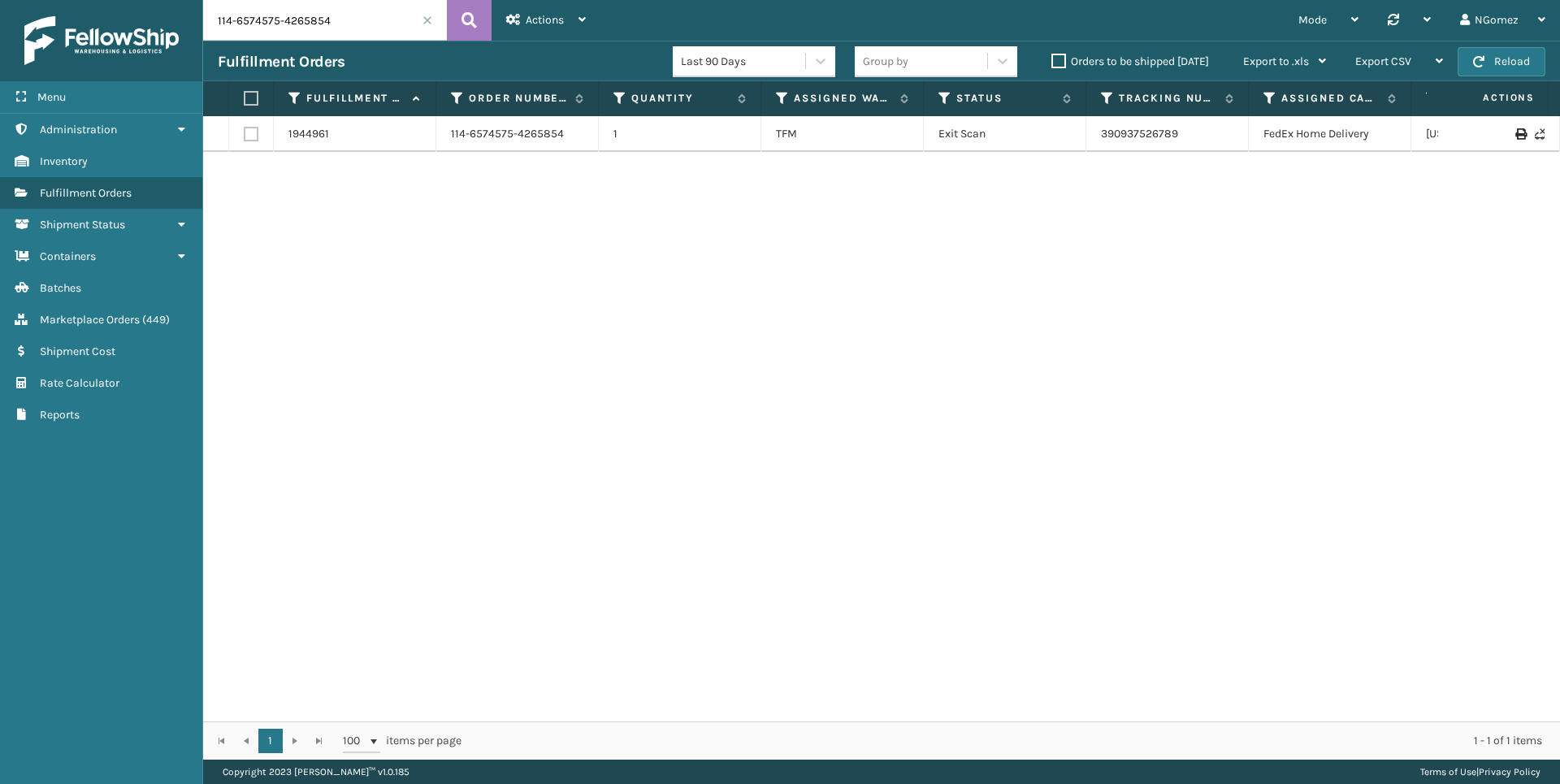
click at [285, 50] on div "Fulfillment Orders Last 90 Days Group by Orders to be shipped [DATE] Export to …" at bounding box center [881, 60] width 1357 height 40
click at [275, 12] on input "114-6574575-4265854" at bounding box center [324, 20] width 244 height 40
paste input "113-1648592-2086655"
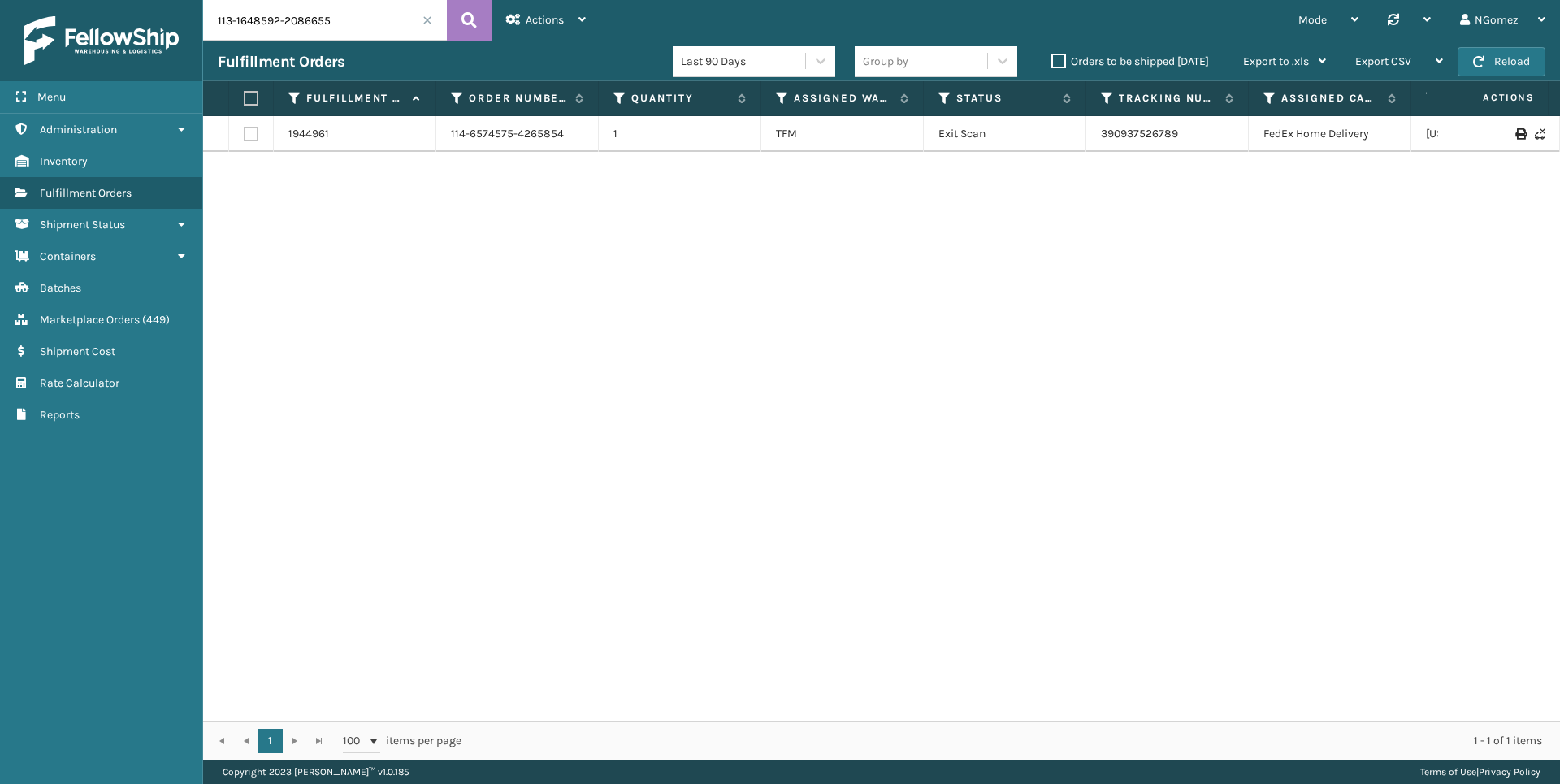
type input "113-1648592-2086655"
click at [1128, 138] on link "391895059945" at bounding box center [1139, 134] width 76 height 14
click at [295, 23] on input "113-1648592-2086655" at bounding box center [324, 20] width 244 height 40
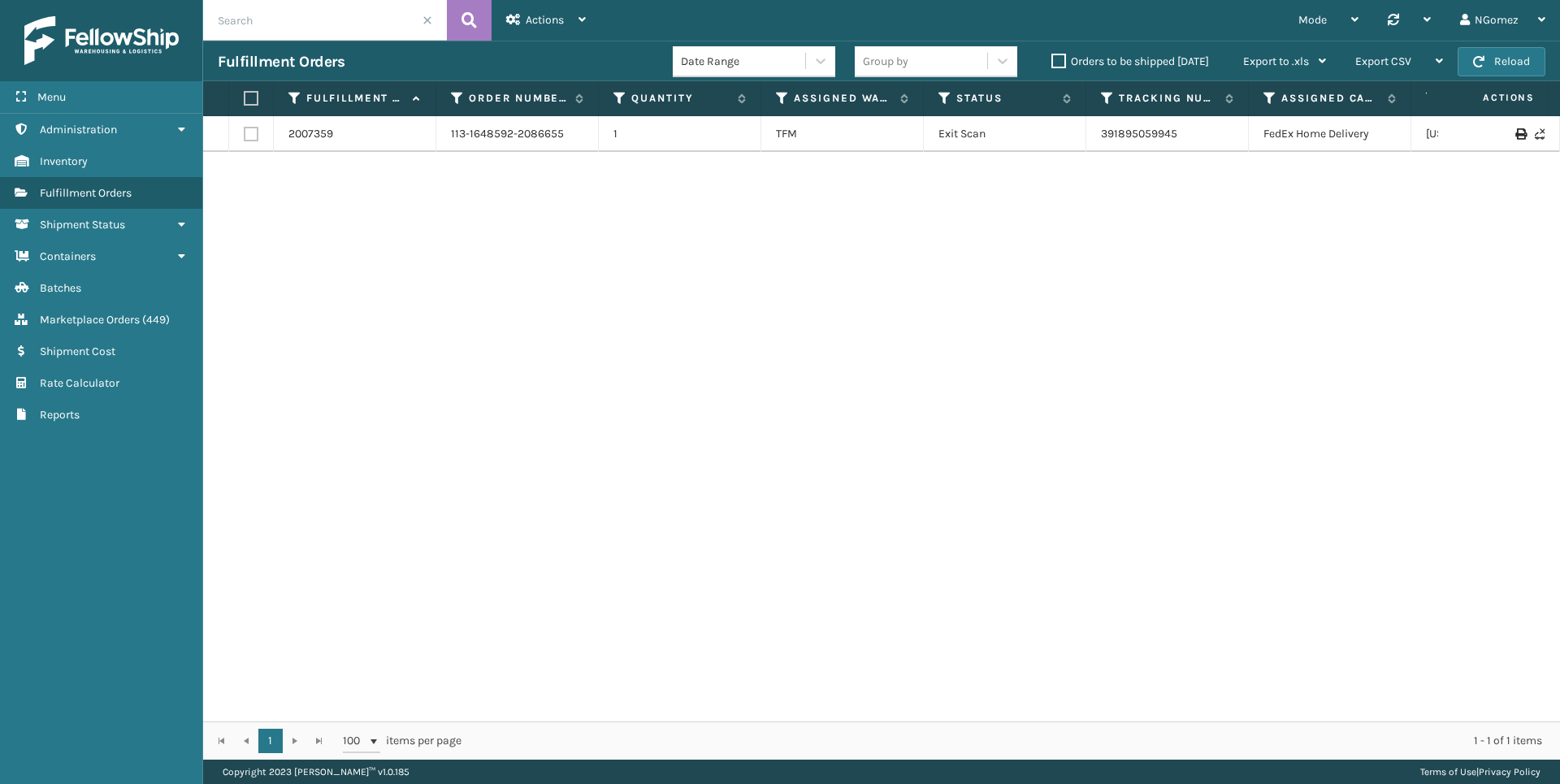
paste input "111-7976306-3589015"
type input "111-7976306-3589015"
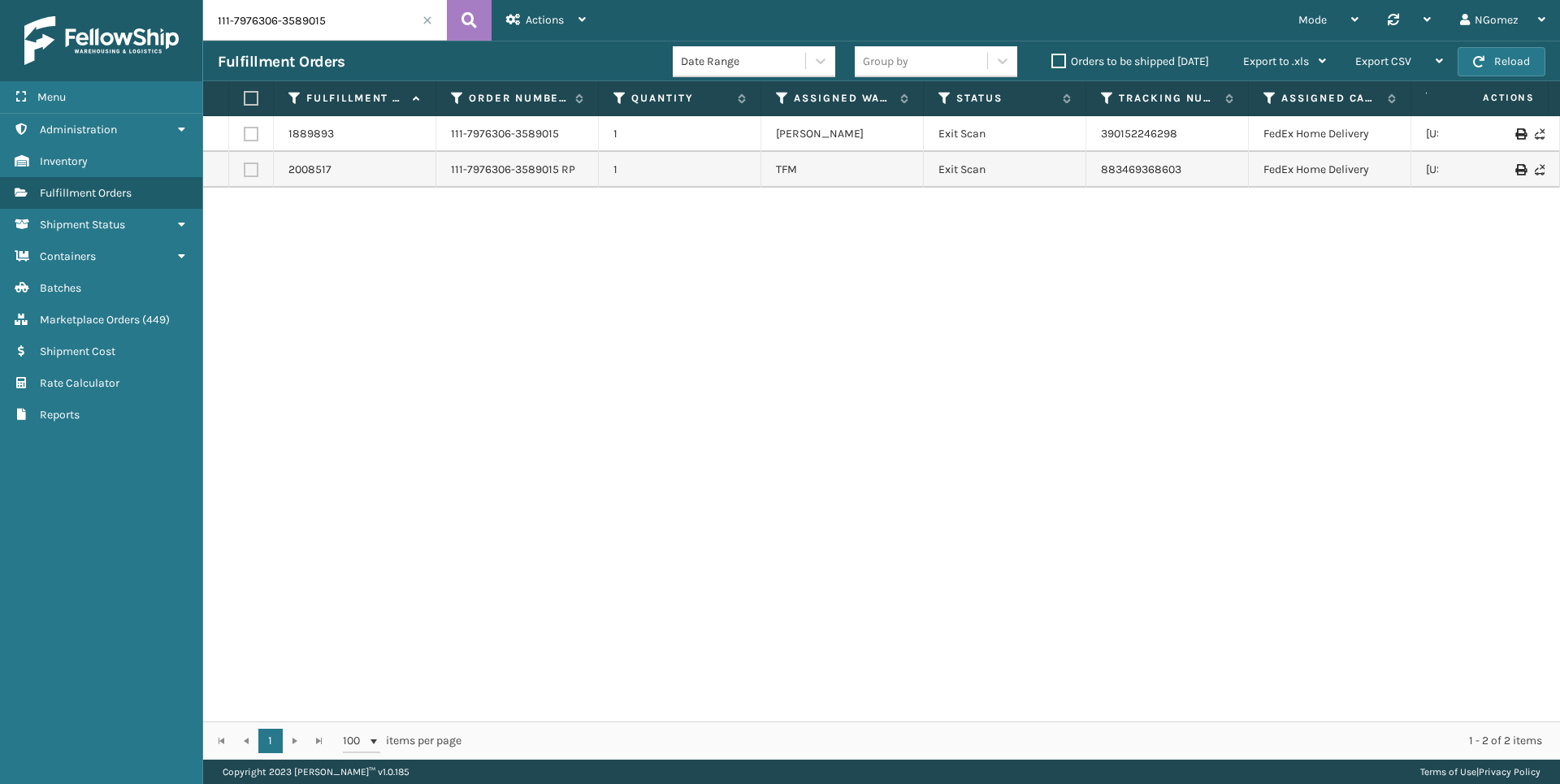
click at [1082, 704] on div "1889893 111-7976306-3589015 1 [PERSON_NAME] Exit Scan 390152246298 FedEx Home D…" at bounding box center [881, 419] width 1357 height 605
click at [1149, 177] on td "883469368603" at bounding box center [1167, 170] width 163 height 36
click at [1146, 165] on link "883469368603" at bounding box center [1141, 170] width 80 height 14
drag, startPoint x: 1157, startPoint y: 157, endPoint x: 881, endPoint y: 388, distance: 359.9
click at [825, 380] on div "1889893 111-7976306-3589015 1 [PERSON_NAME] Exit Scan 390152246298 FedEx Home D…" at bounding box center [881, 419] width 1357 height 605
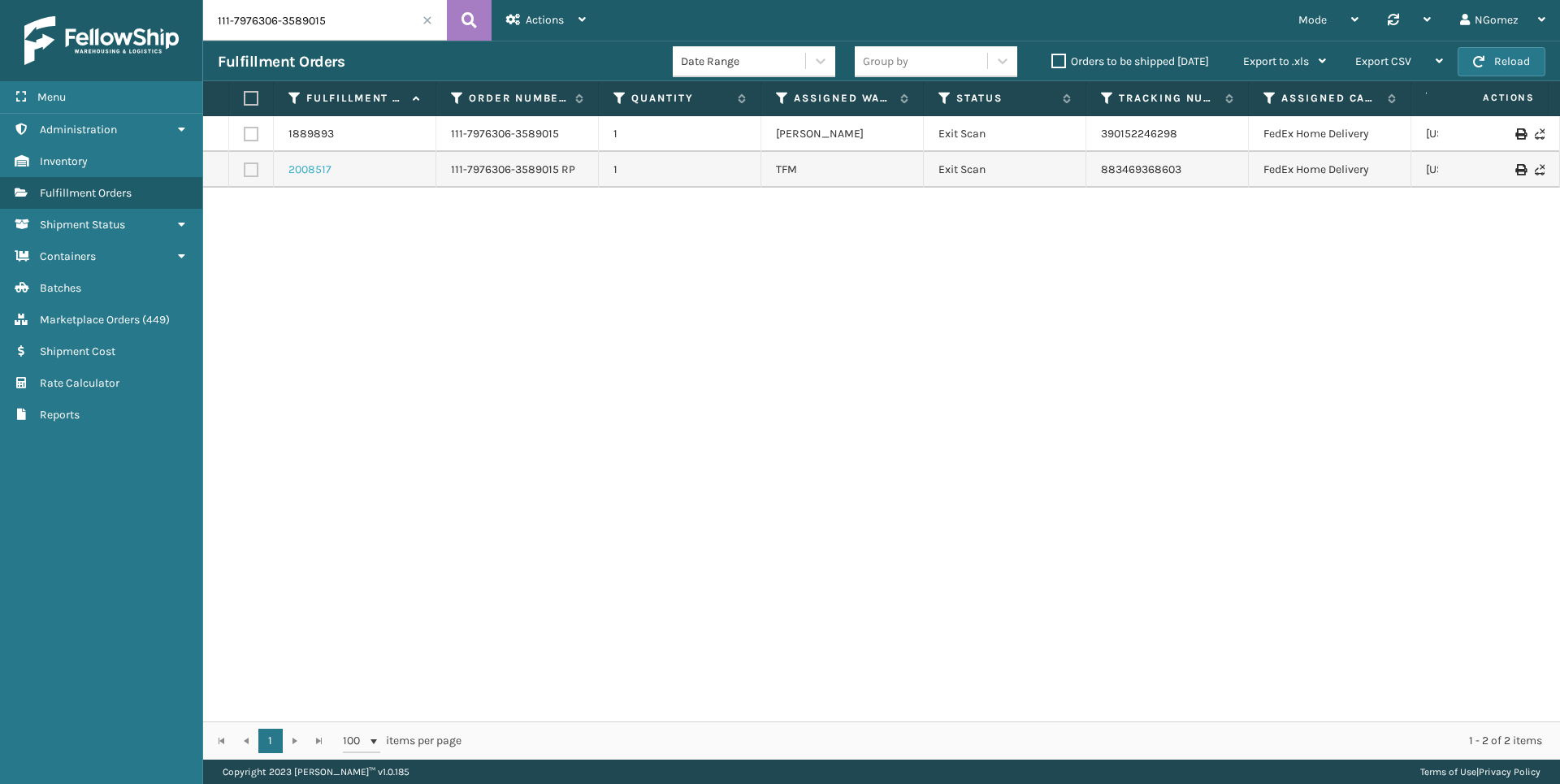
click at [316, 172] on link "2008517" at bounding box center [310, 170] width 43 height 17
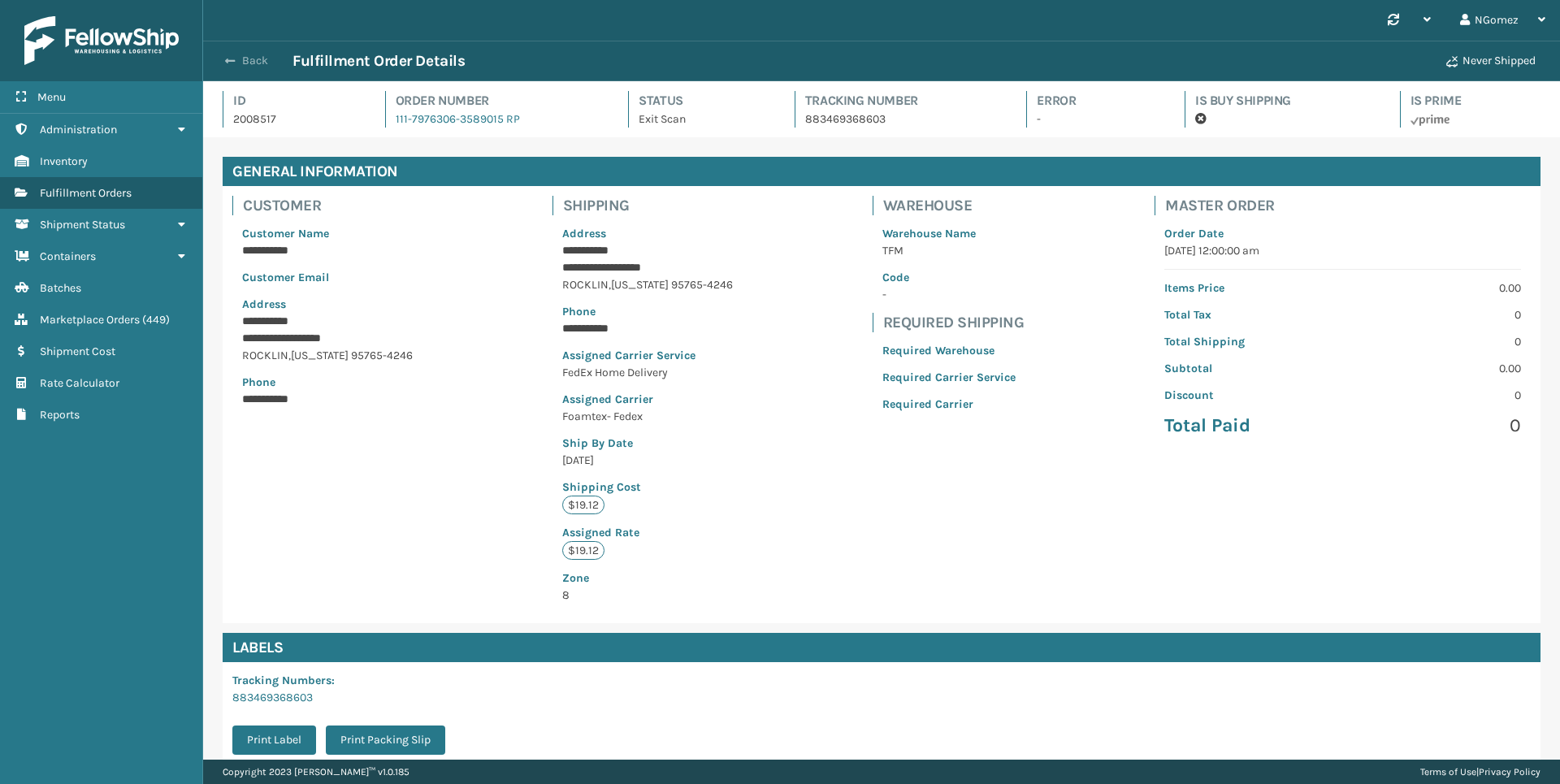
click at [255, 63] on button "Back" at bounding box center [254, 60] width 74 height 15
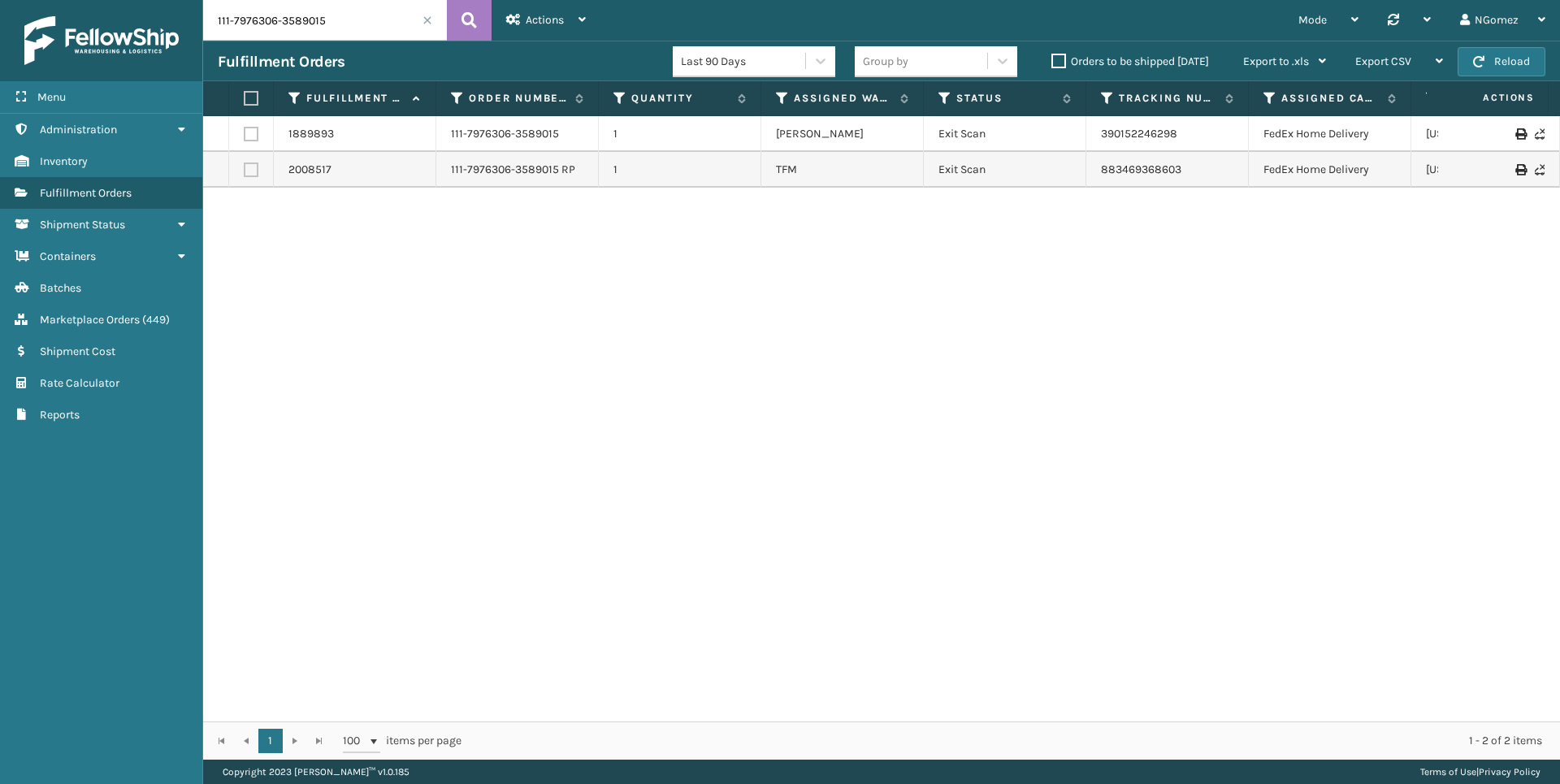
click at [315, 31] on input "111-7976306-3589015" at bounding box center [324, 20] width 244 height 40
click at [316, 31] on input "111-7976306-3589015" at bounding box center [324, 20] width 244 height 40
paste input "4-7211887-6185047"
click at [272, 16] on input "114-7211887-6185047" at bounding box center [324, 20] width 244 height 40
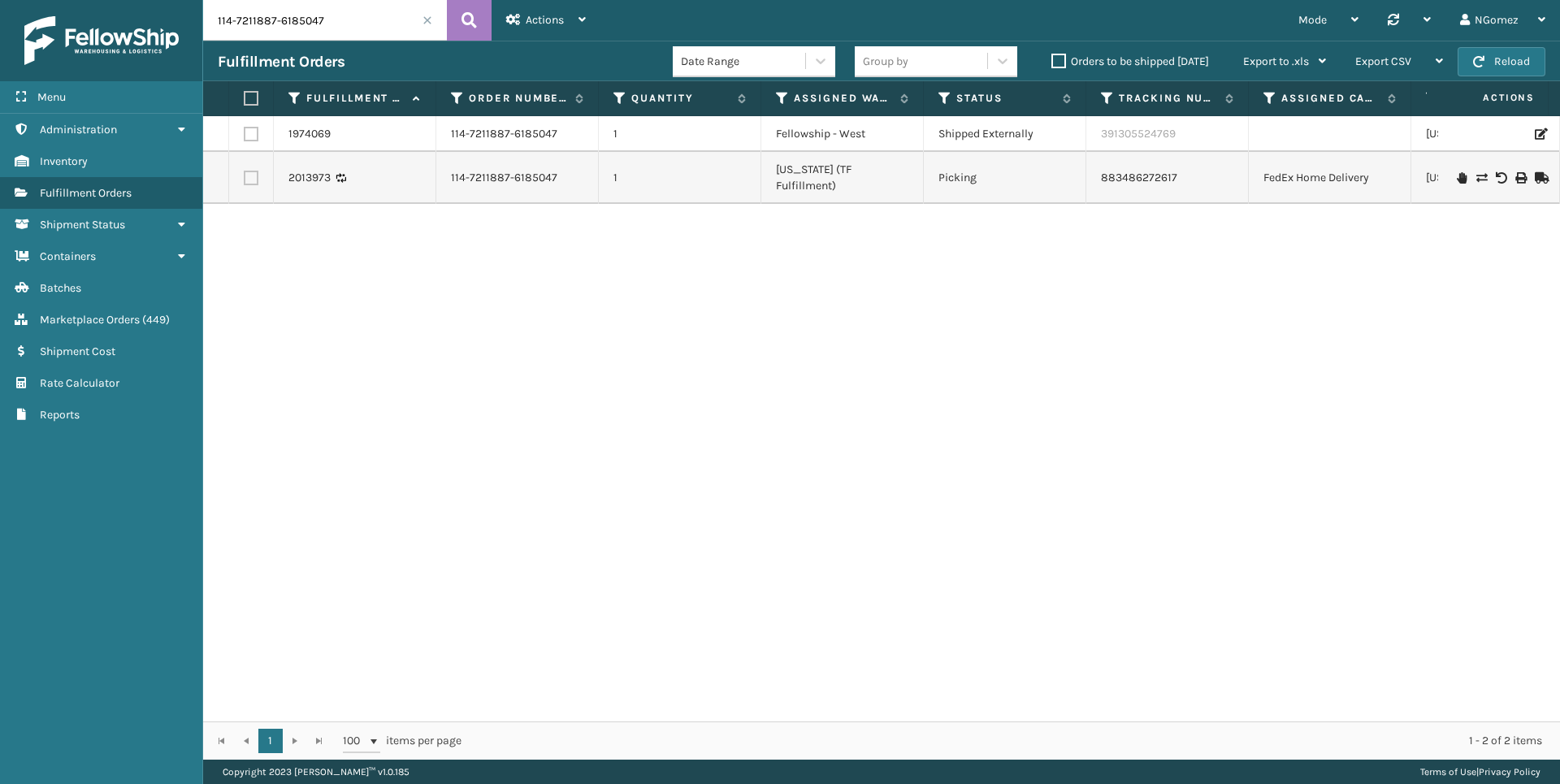
click at [272, 16] on input "114-7211887-6185047" at bounding box center [324, 20] width 244 height 40
paste input "6574575-4265854"
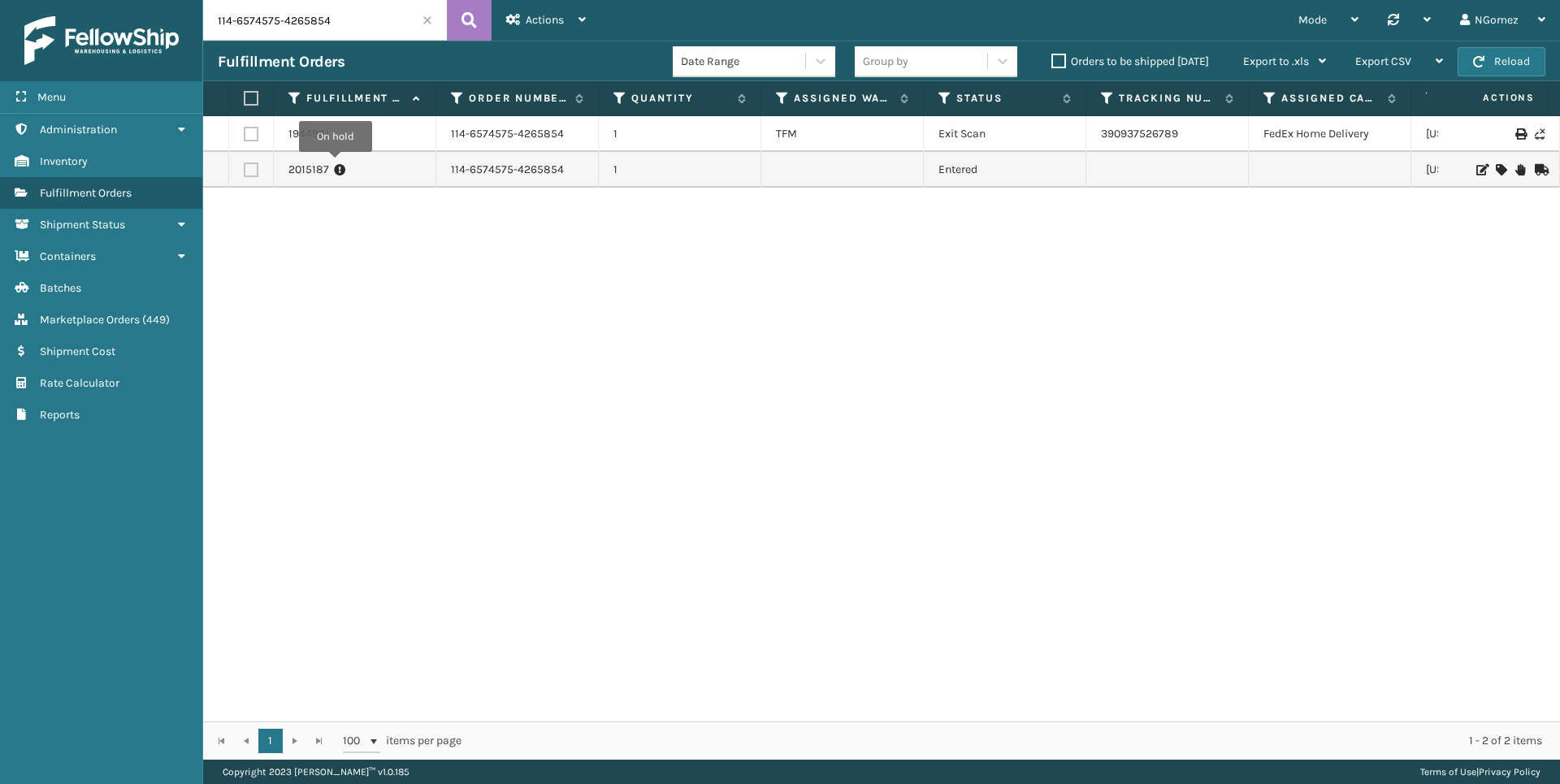
click at [336, 163] on icon at bounding box center [339, 170] width 11 height 17
click at [299, 26] on input "114-6574575-4265854" at bounding box center [324, 20] width 244 height 40
paste input "2-3261413-3977050"
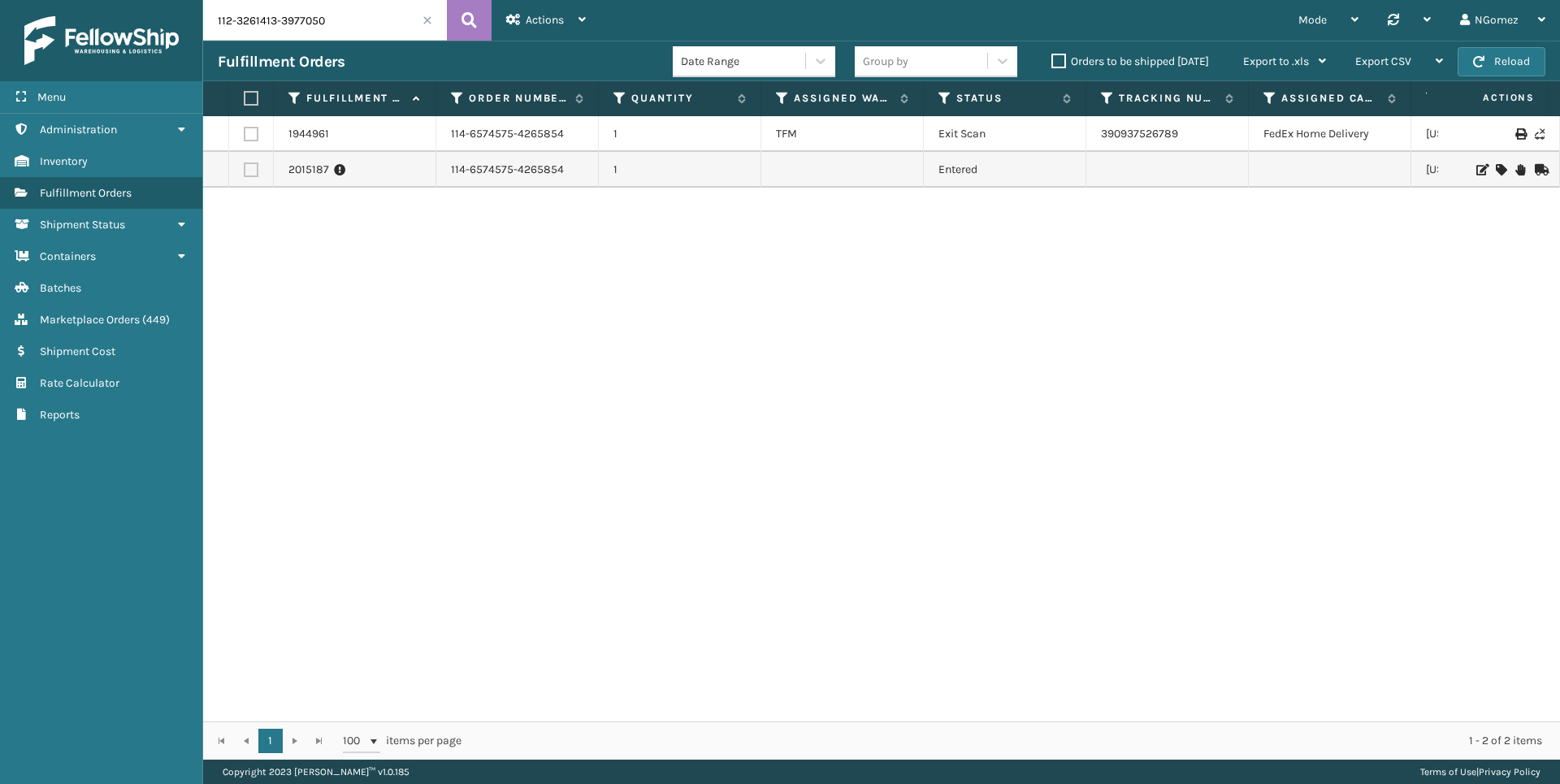
type input "112-3261413-3977050"
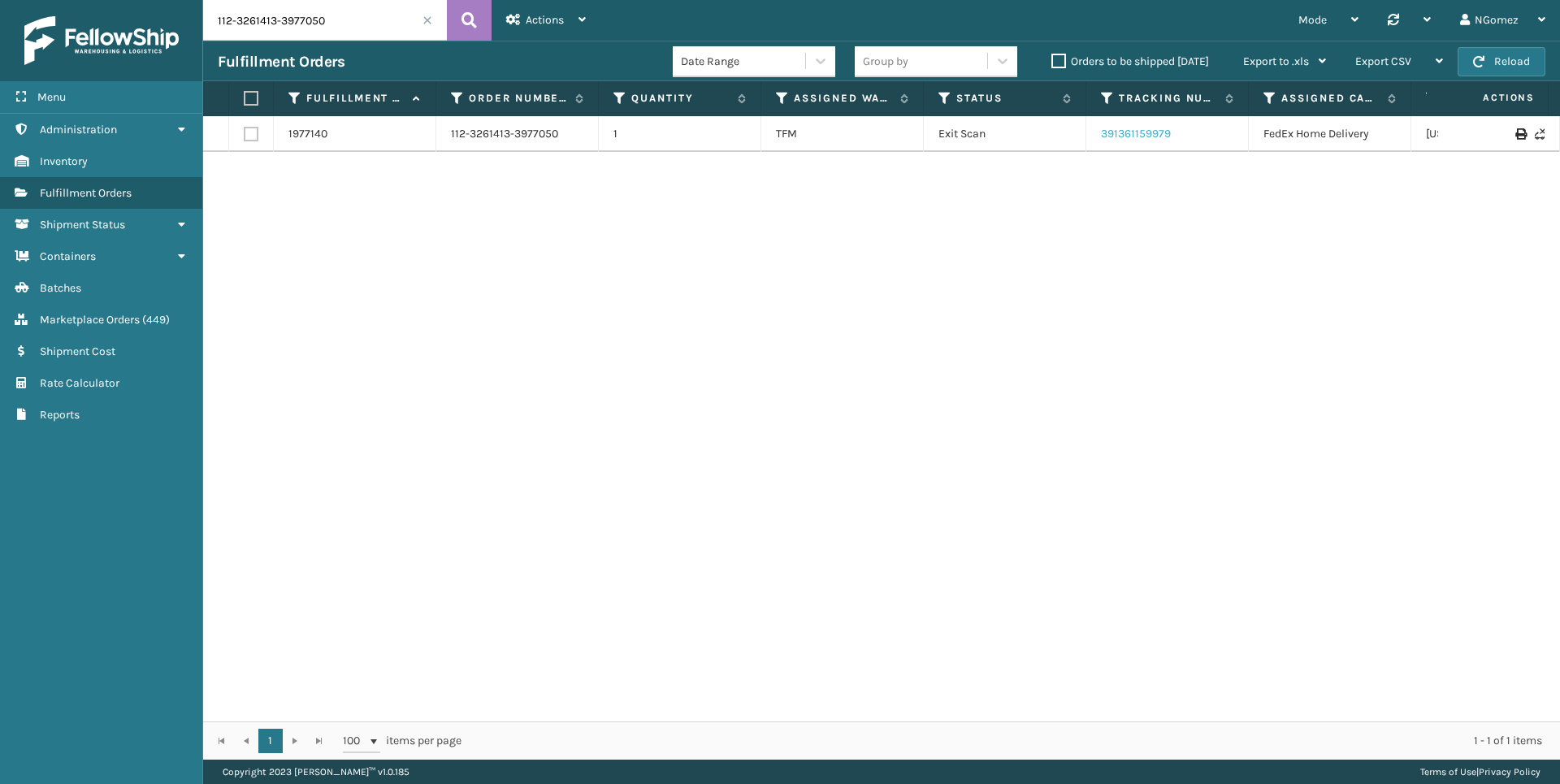
click at [1129, 128] on link "391361159979" at bounding box center [1136, 134] width 70 height 14
